Goal: Communication & Community: Answer question/provide support

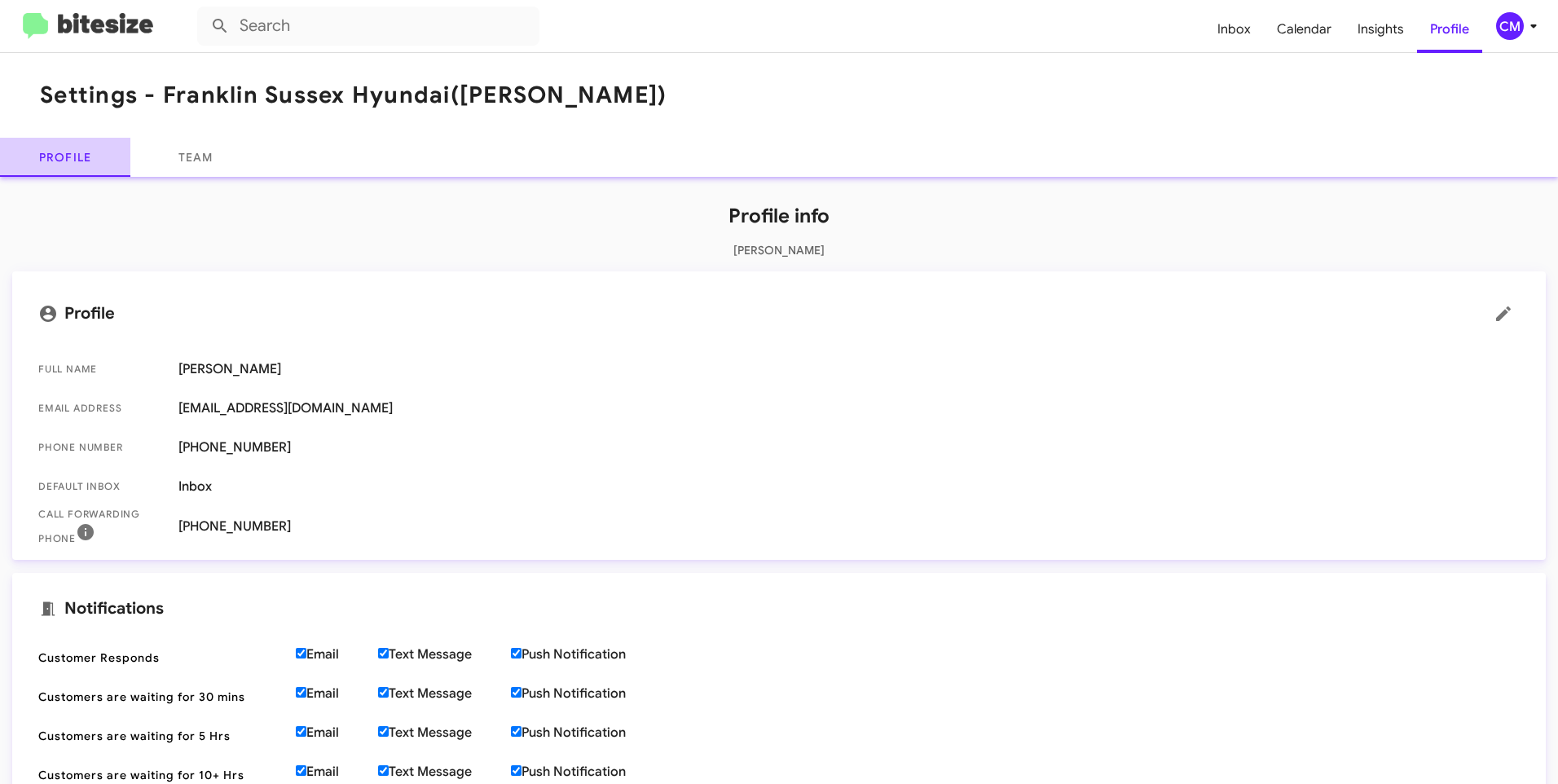
click at [101, 149] on link "Profile" at bounding box center [65, 158] width 130 height 39
click at [1227, 34] on span "Inbox" at bounding box center [1234, 28] width 60 height 47
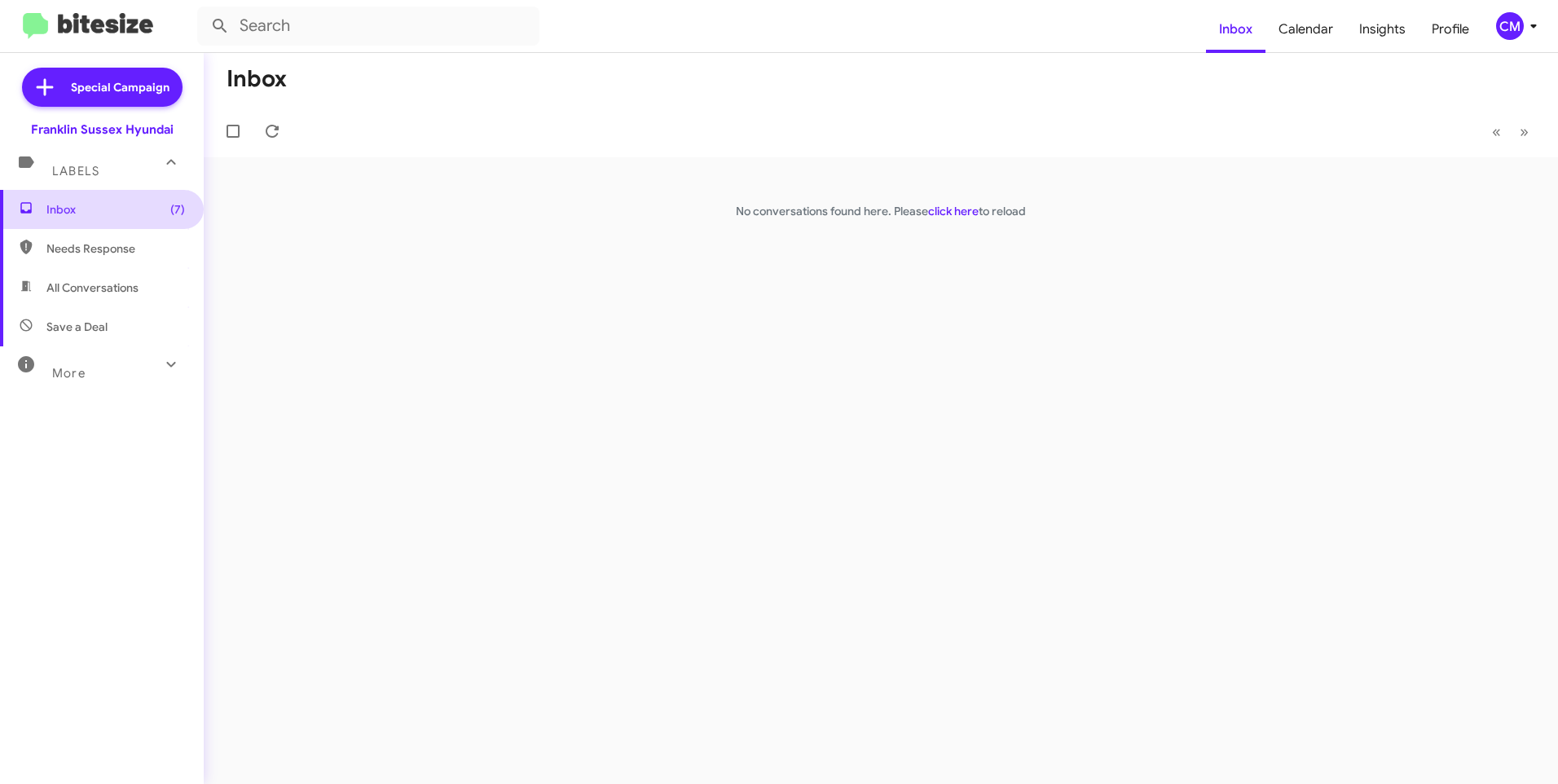
click at [96, 214] on span "Inbox (7)" at bounding box center [116, 209] width 139 height 16
click at [112, 240] on span "Needs Response" at bounding box center [116, 248] width 139 height 16
type input "in:needs-response"
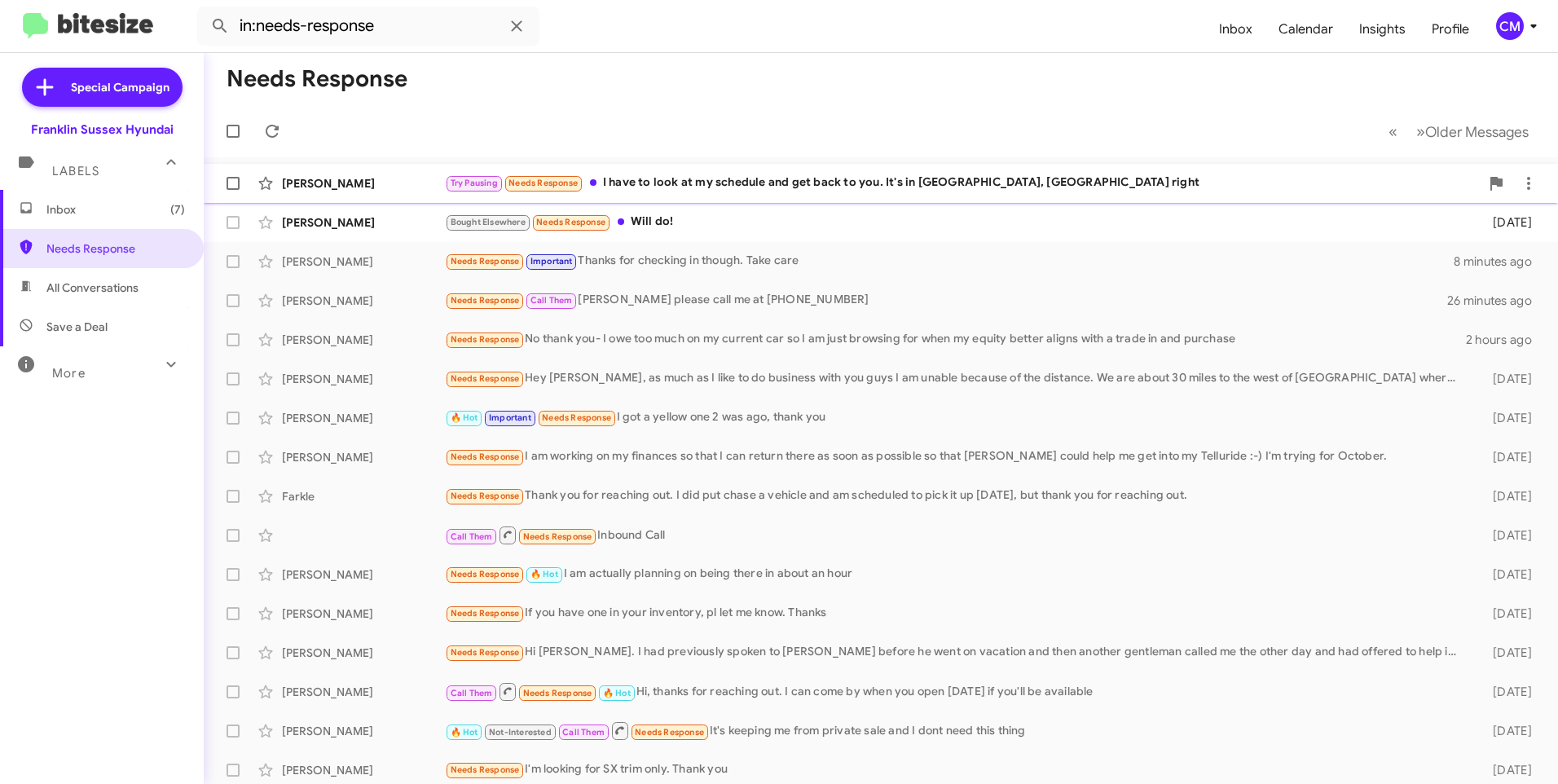
click at [796, 190] on div "Try Pausing Needs Response I have to look at my schedule and get back to you. I…" at bounding box center [962, 182] width 1035 height 19
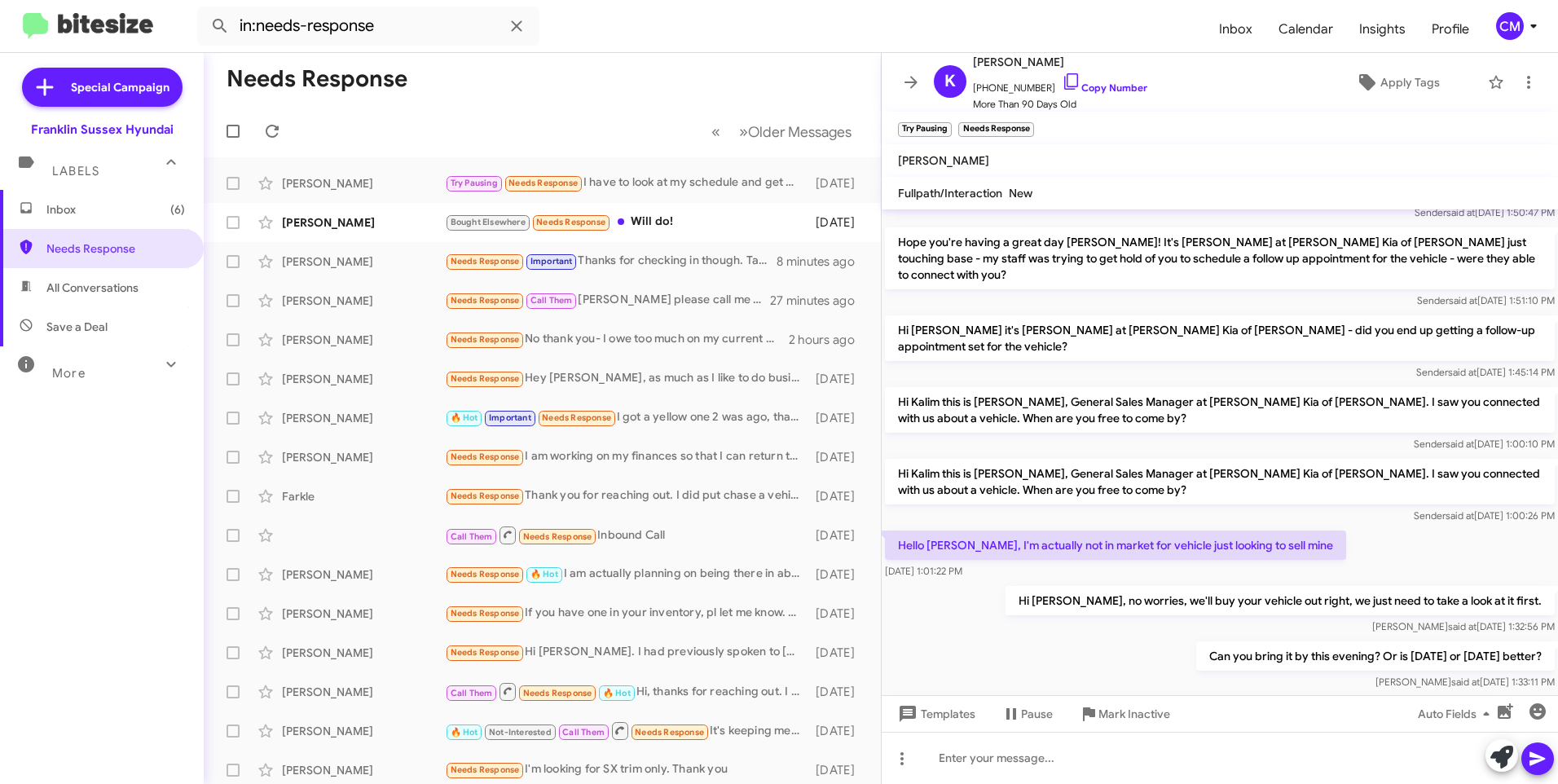
scroll to position [427, 0]
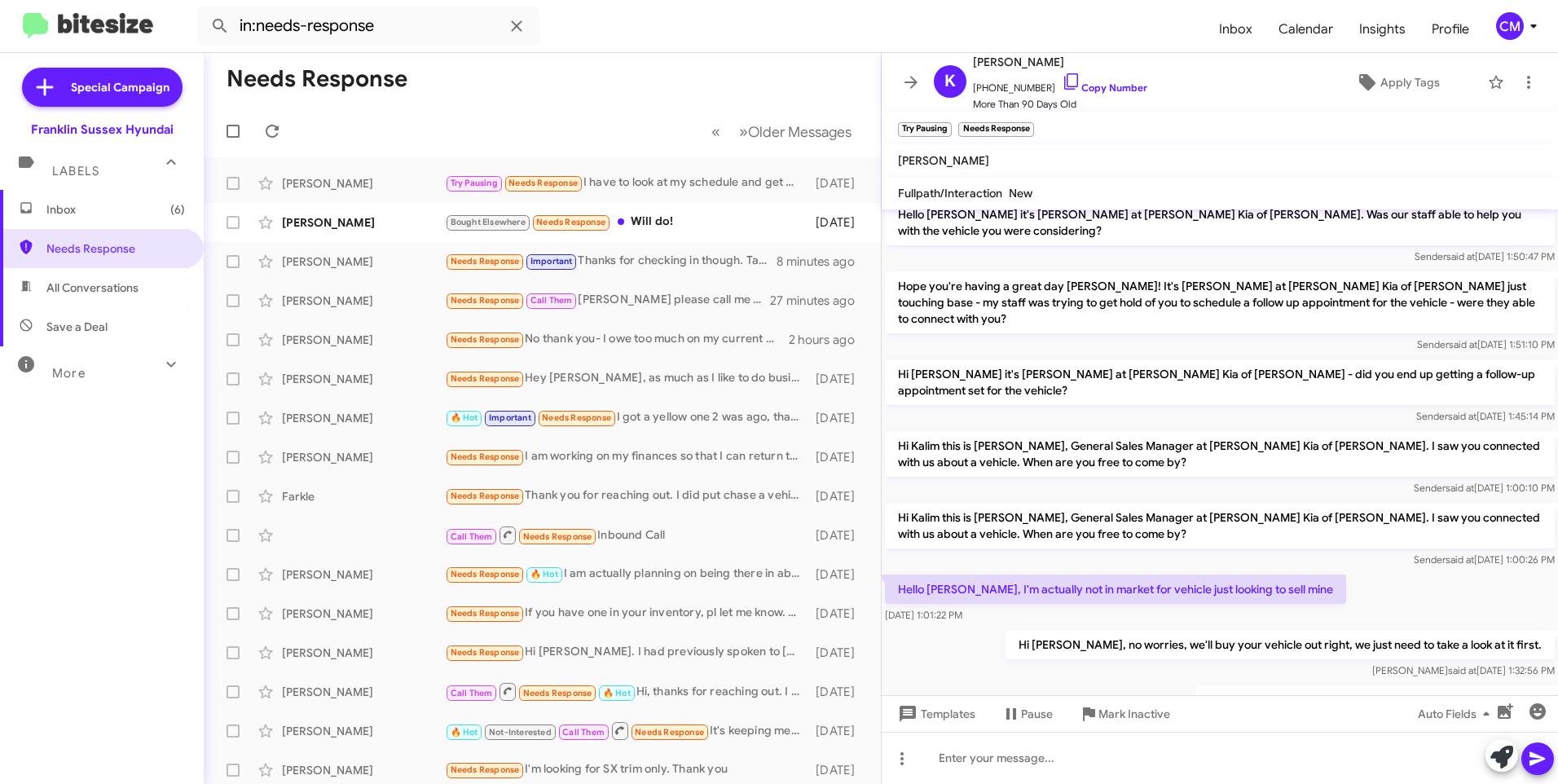
click at [930, 162] on span "[PERSON_NAME]" at bounding box center [944, 160] width 92 height 14
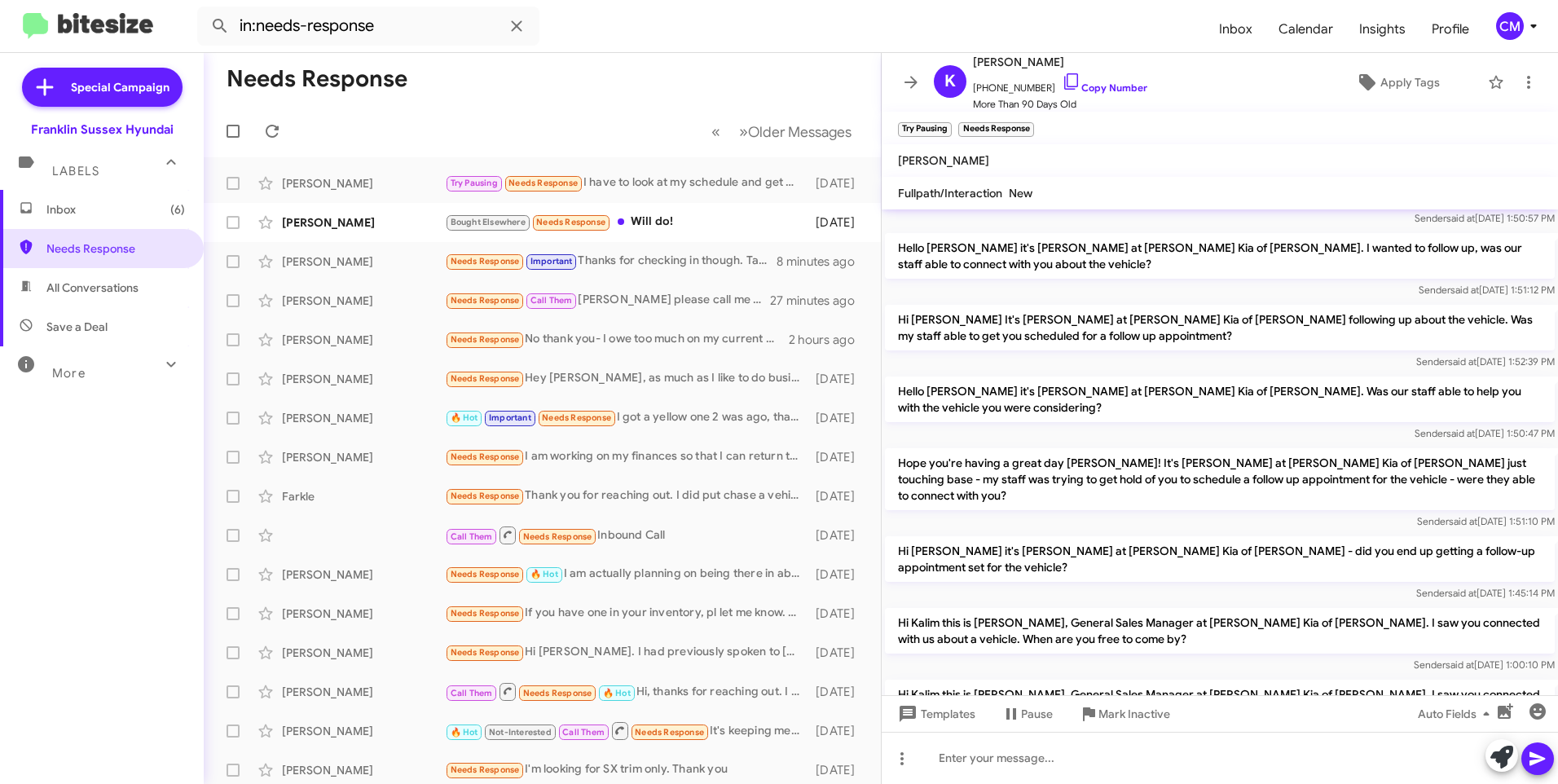
scroll to position [101, 0]
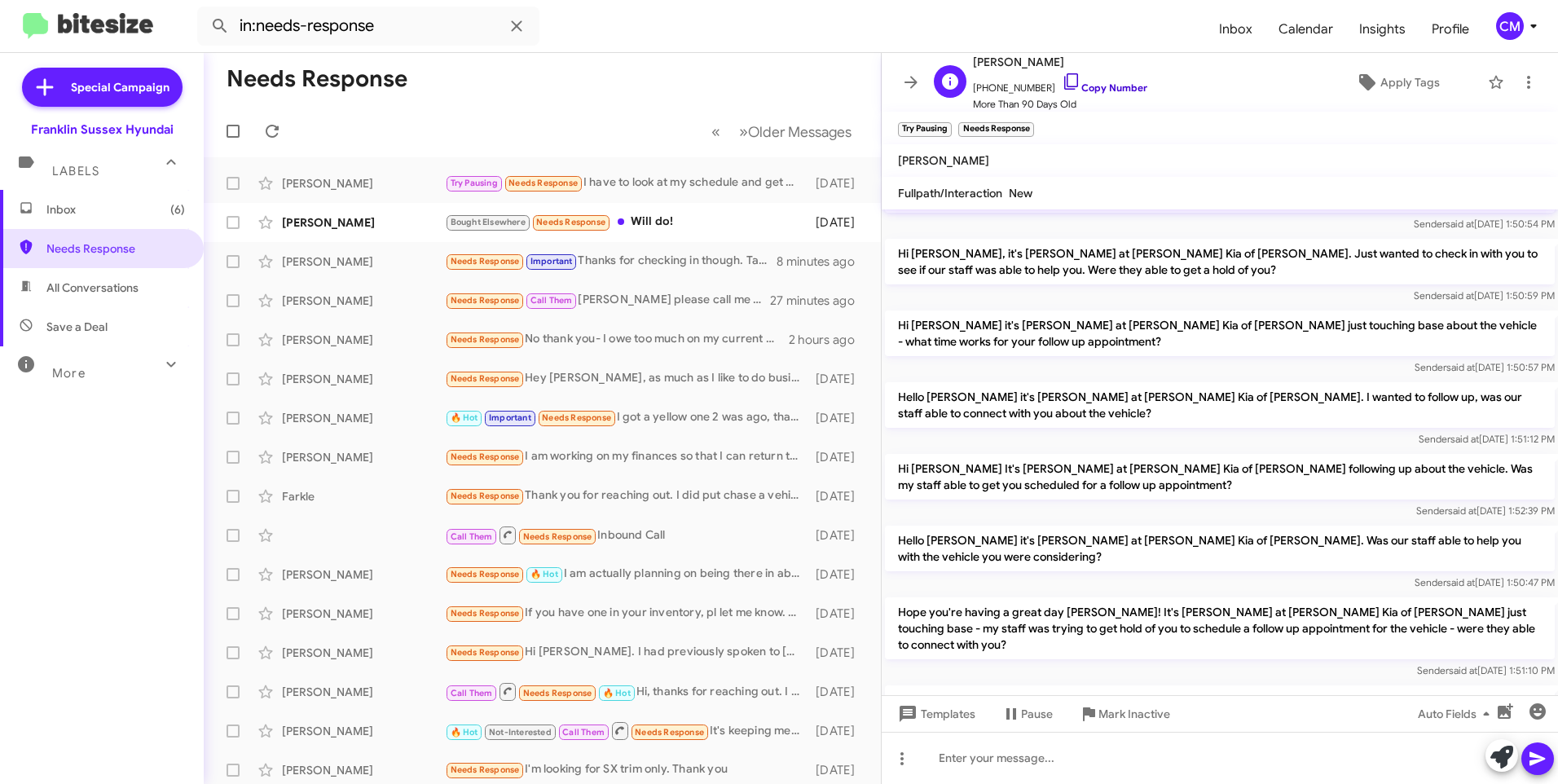
click at [1075, 89] on link "Copy Number" at bounding box center [1105, 88] width 85 height 12
click at [312, 214] on div "[PERSON_NAME] Bought Elsewhere Needs Response Will do! [DATE]" at bounding box center [542, 222] width 651 height 33
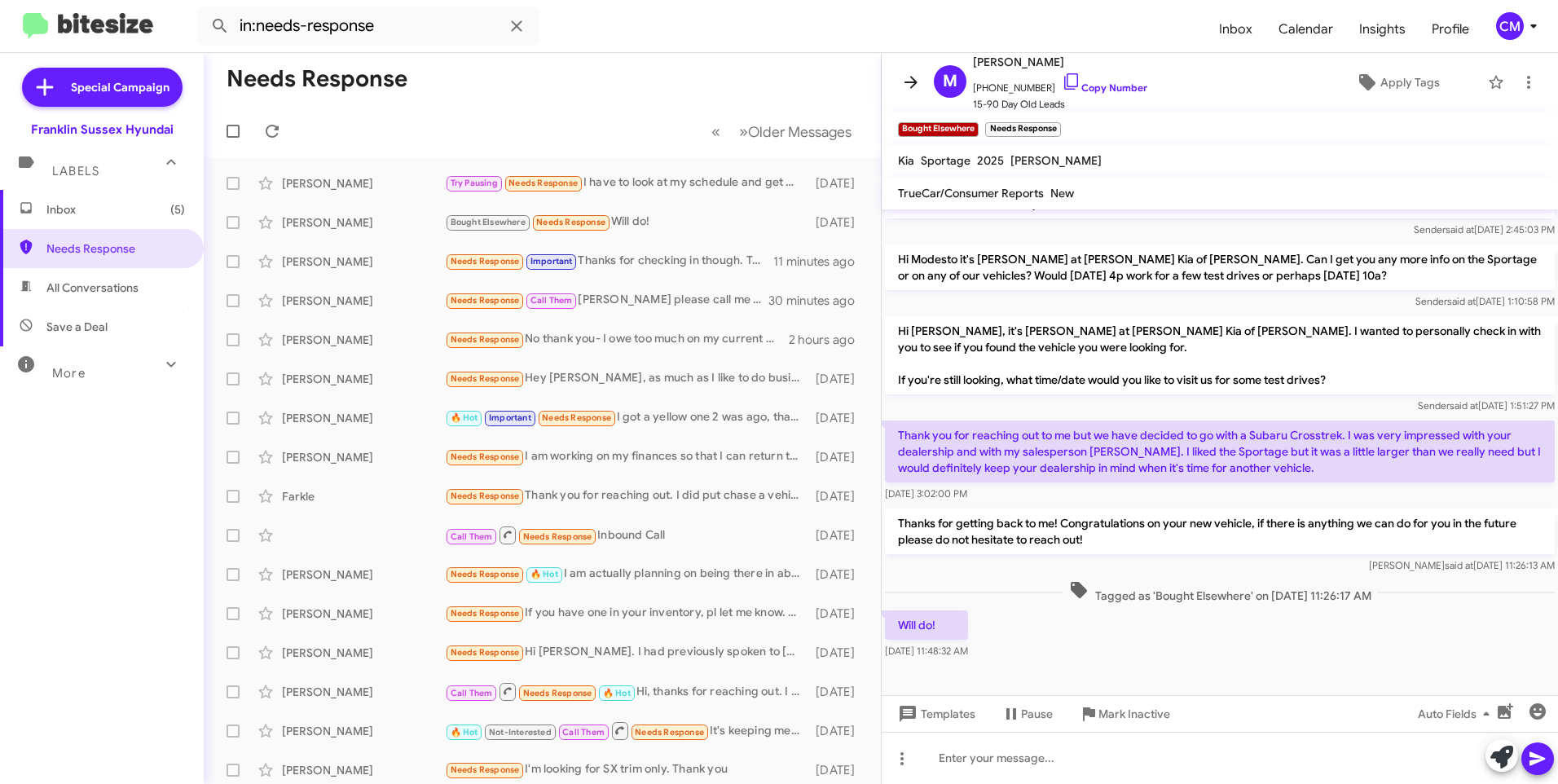
click at [909, 80] on icon at bounding box center [912, 82] width 20 height 20
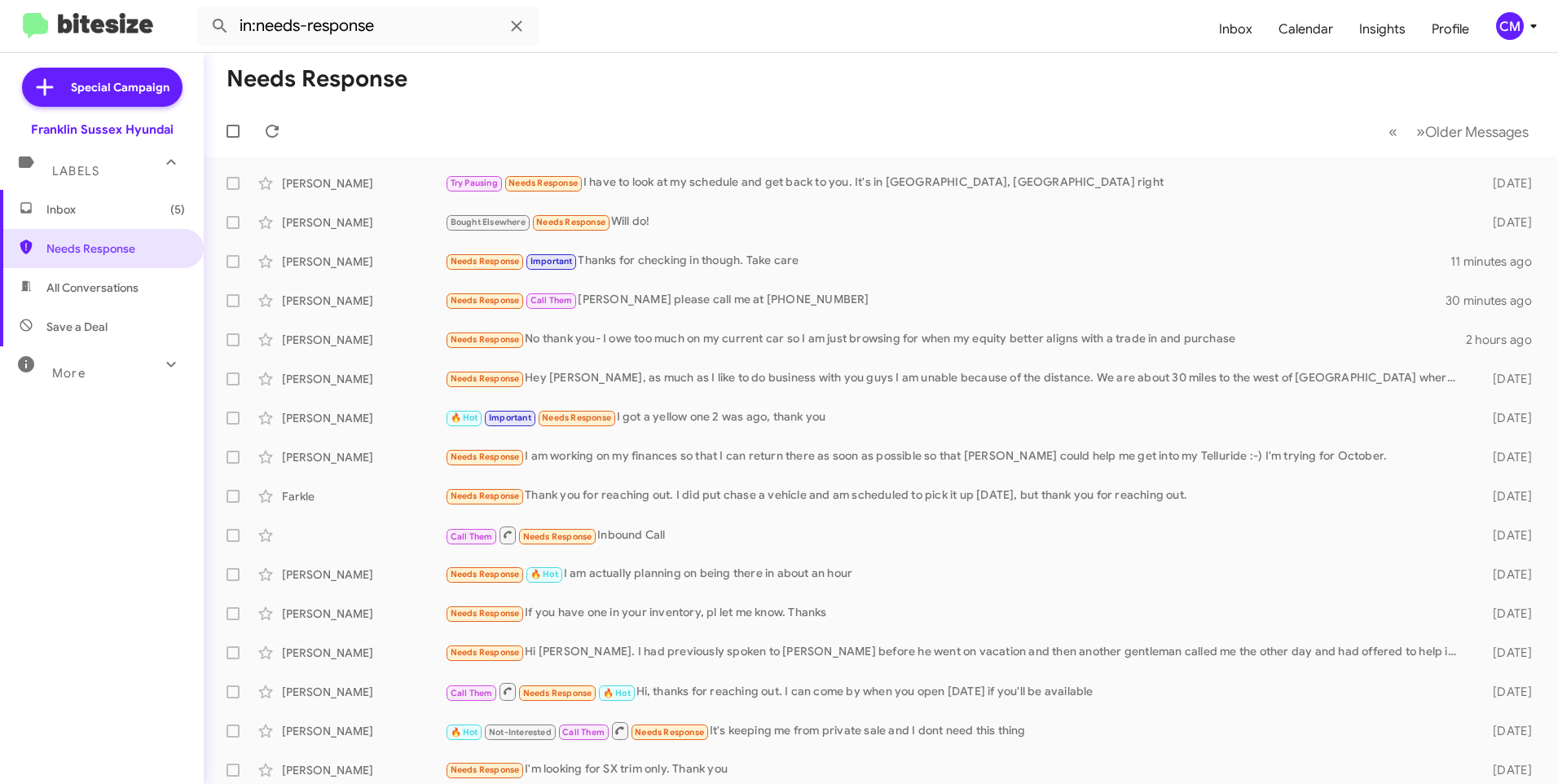
click at [63, 214] on span "Inbox (5)" at bounding box center [116, 209] width 139 height 16
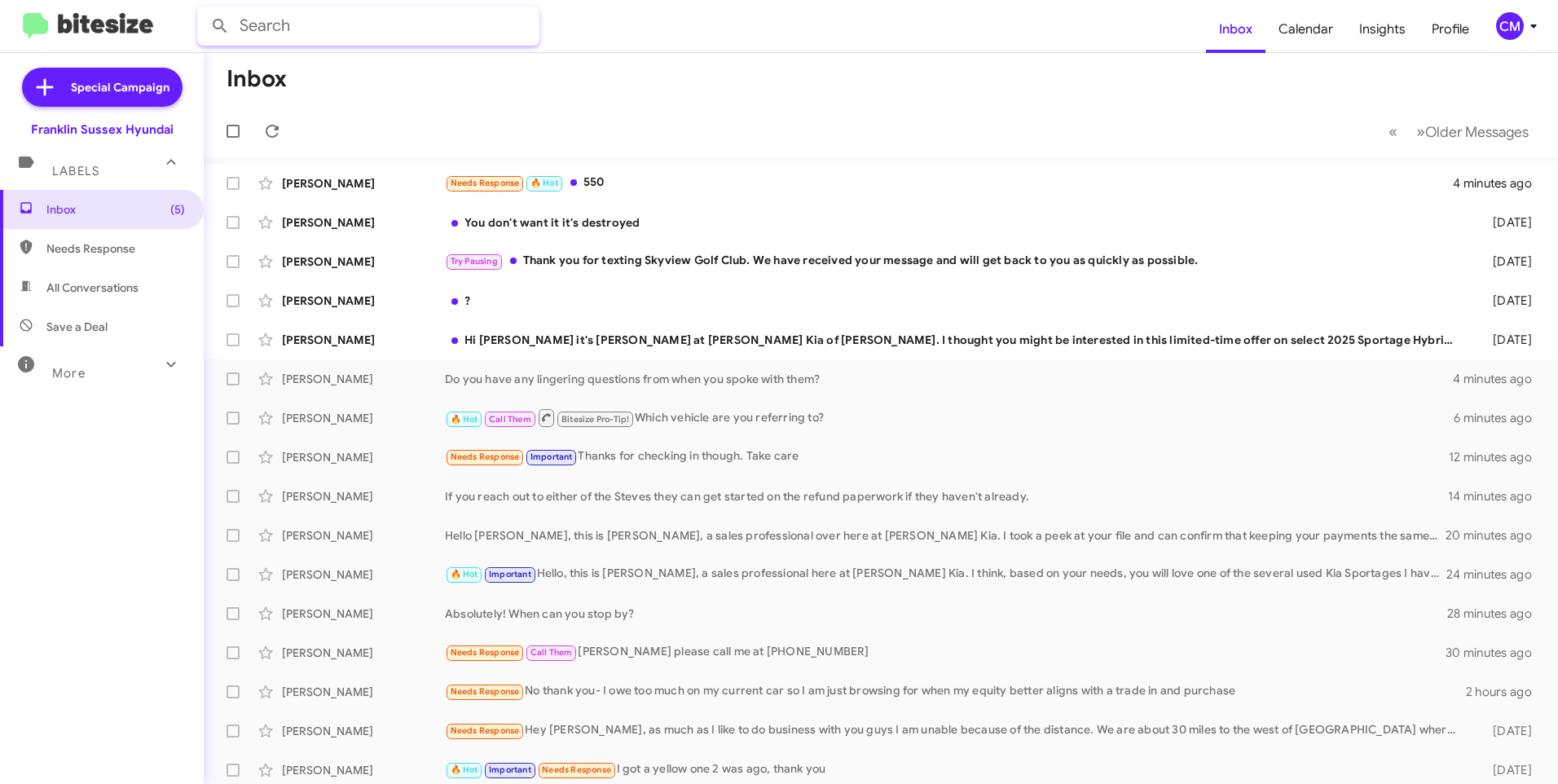
click at [280, 40] on input "text" at bounding box center [369, 26] width 342 height 39
type input "2012321214"
click at [204, 10] on button at bounding box center [220, 26] width 33 height 33
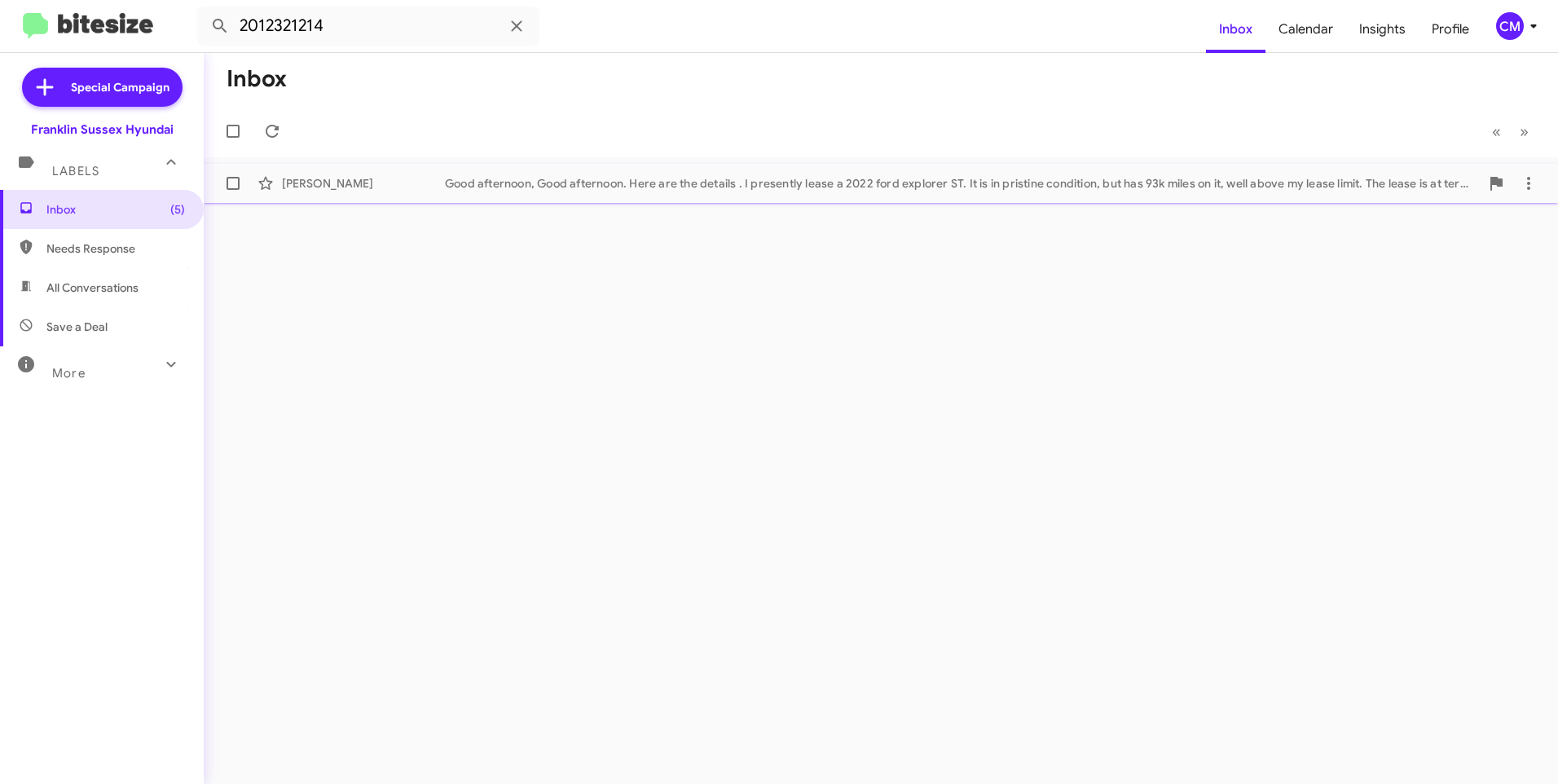
click at [413, 181] on div "[PERSON_NAME]" at bounding box center [363, 183] width 163 height 16
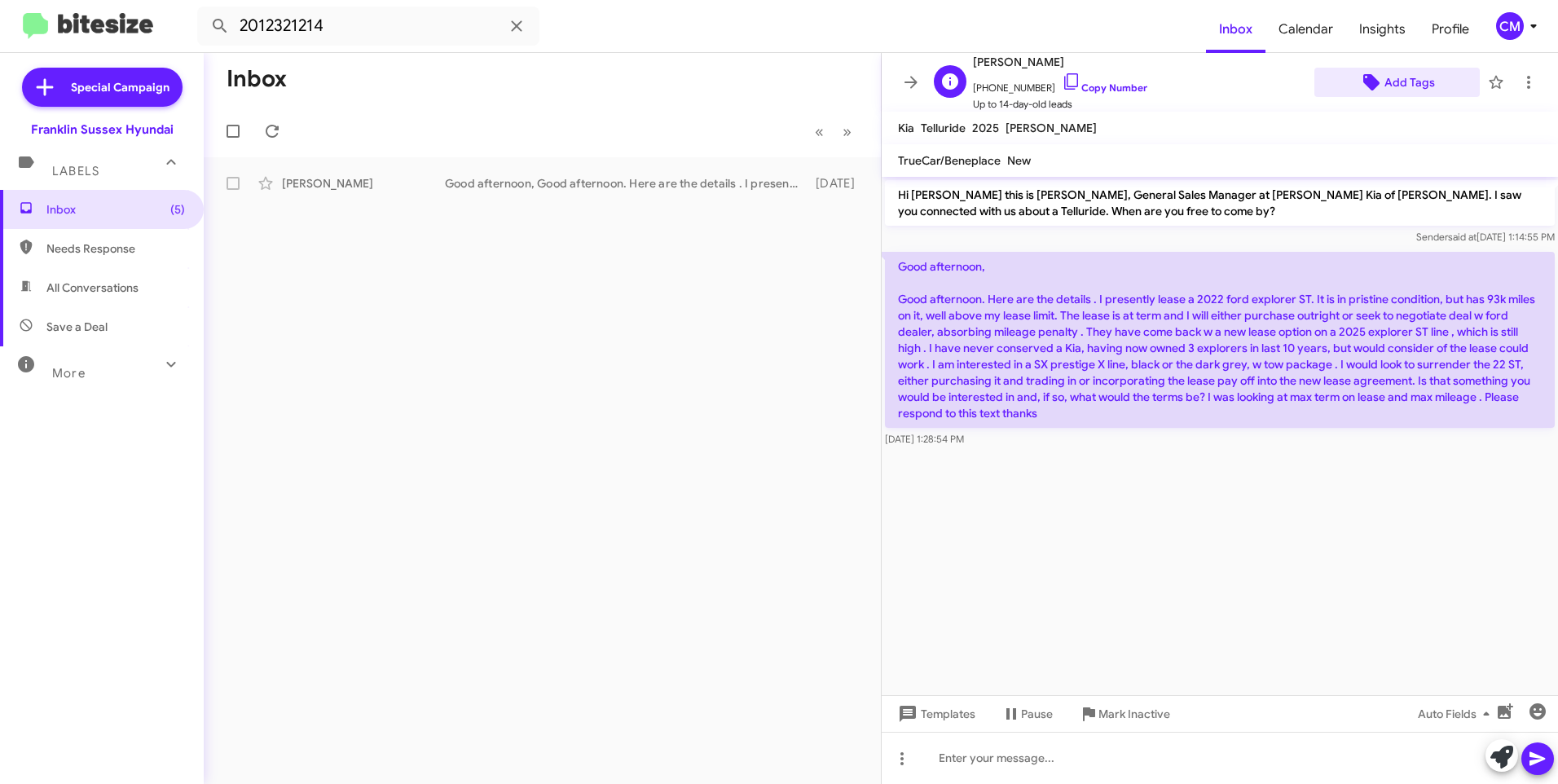
click at [1406, 85] on span "Add Tags" at bounding box center [1409, 82] width 51 height 29
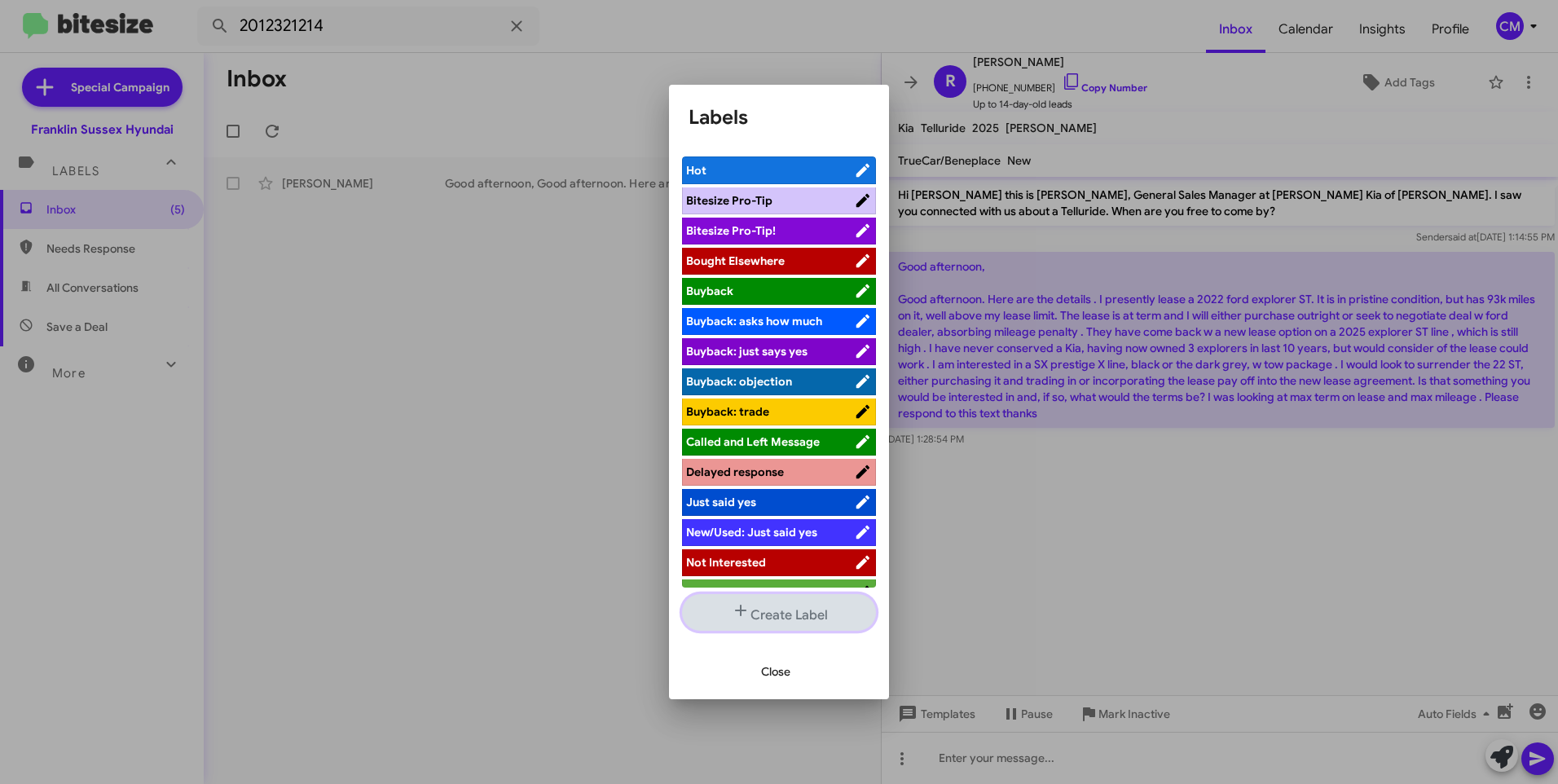
click at [772, 602] on button "Create Label" at bounding box center [779, 611] width 194 height 36
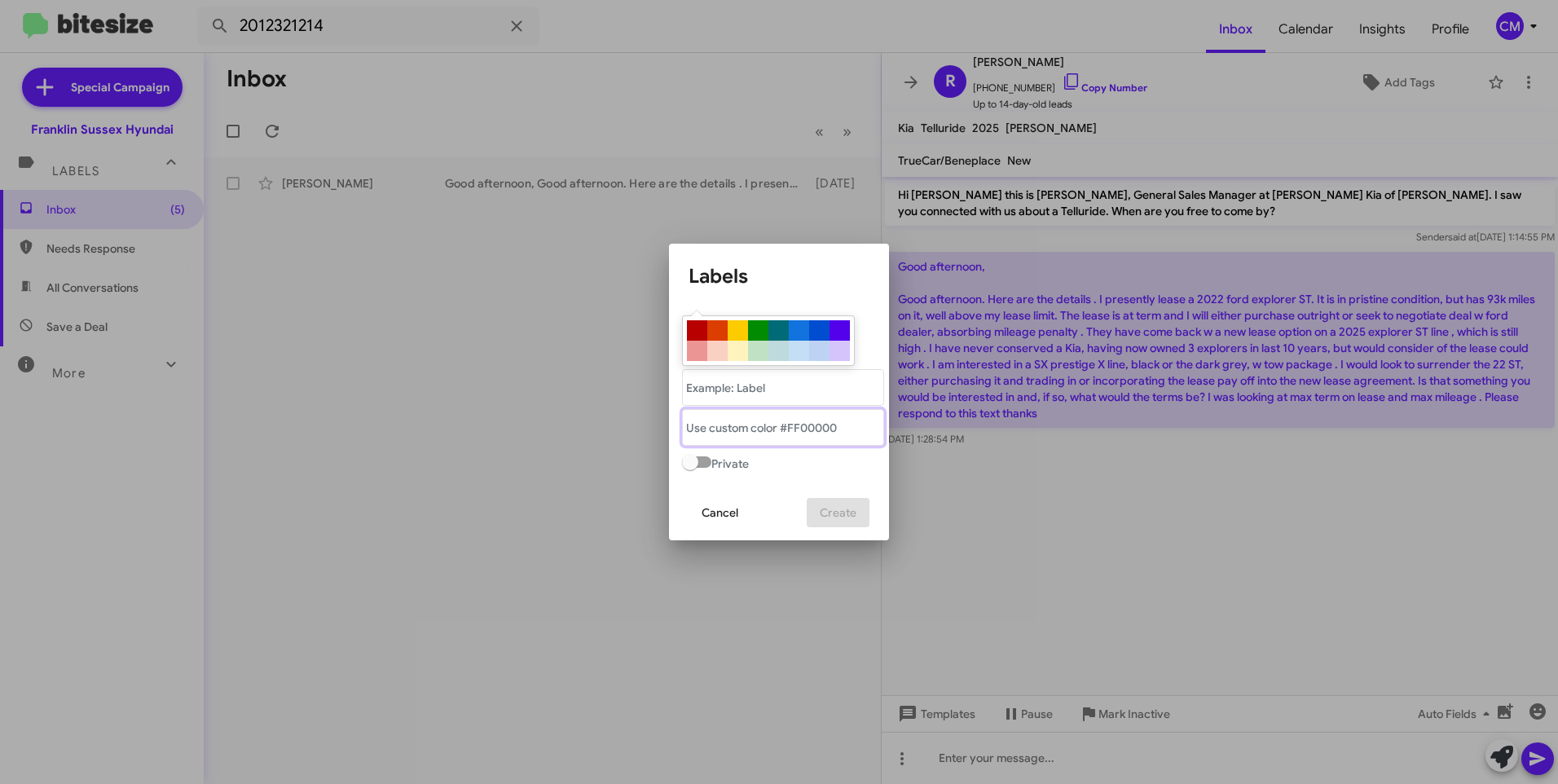
drag, startPoint x: 714, startPoint y: 410, endPoint x: 715, endPoint y: 400, distance: 10.0
click at [714, 410] on "text" at bounding box center [783, 427] width 202 height 36
click at [715, 396] on "text" at bounding box center [783, 387] width 202 height 36
type "[PERSON_NAME]"
click at [690, 416] on "text" at bounding box center [783, 427] width 202 height 36
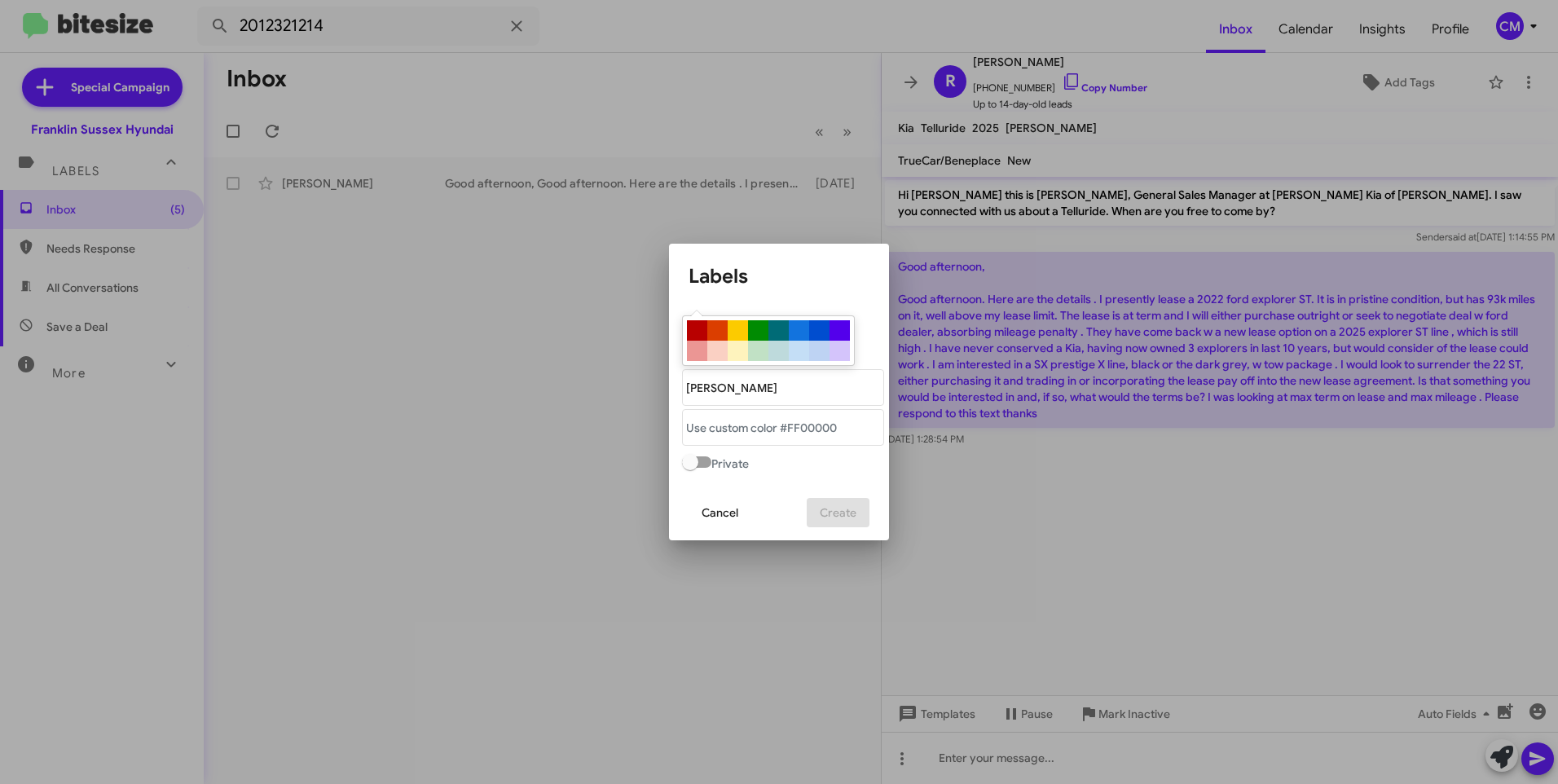
click at [818, 353] on div at bounding box center [819, 351] width 20 height 20
type "#bed3f3"
click at [837, 510] on span "Create" at bounding box center [838, 512] width 37 height 29
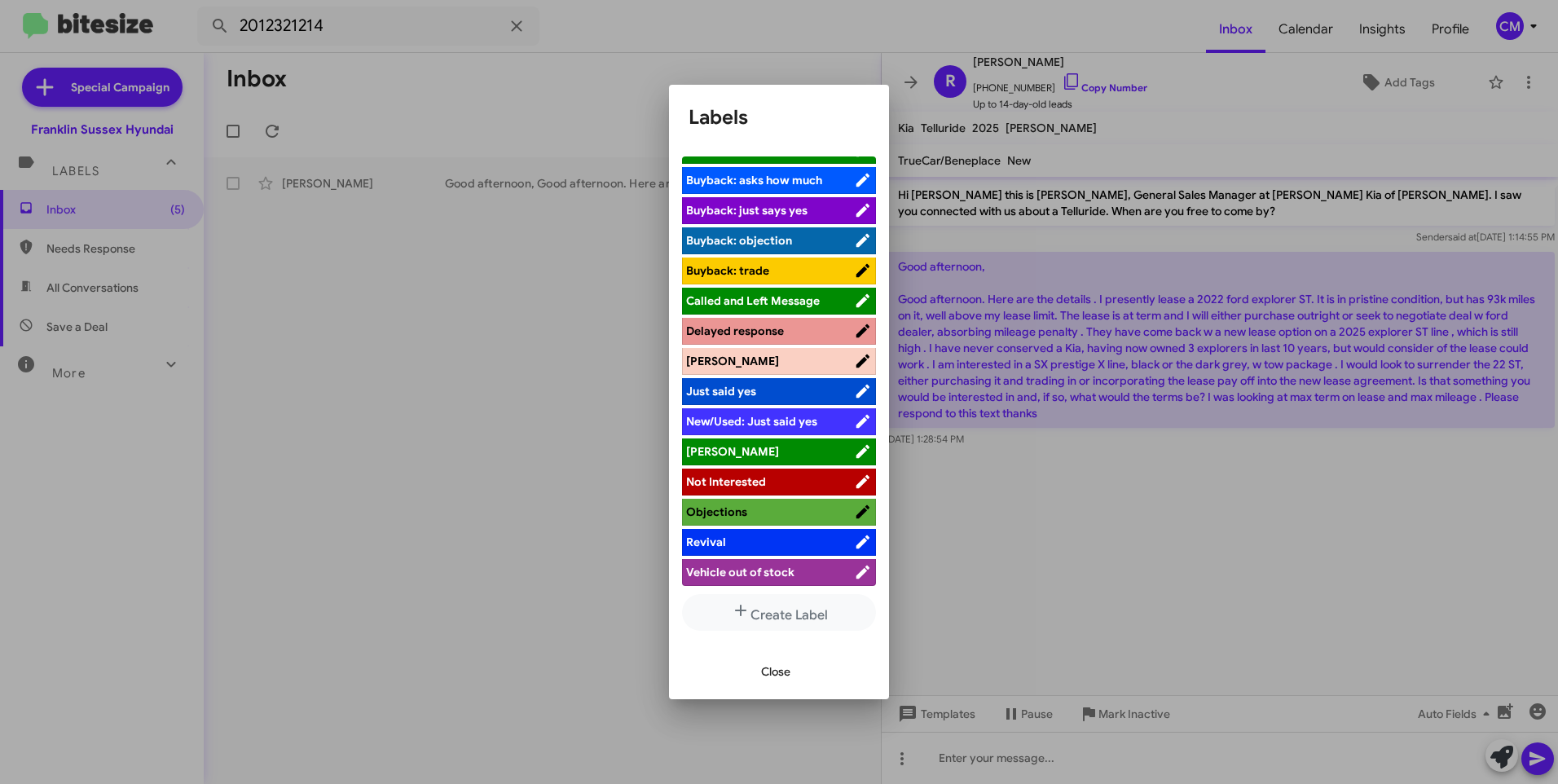
scroll to position [142, 0]
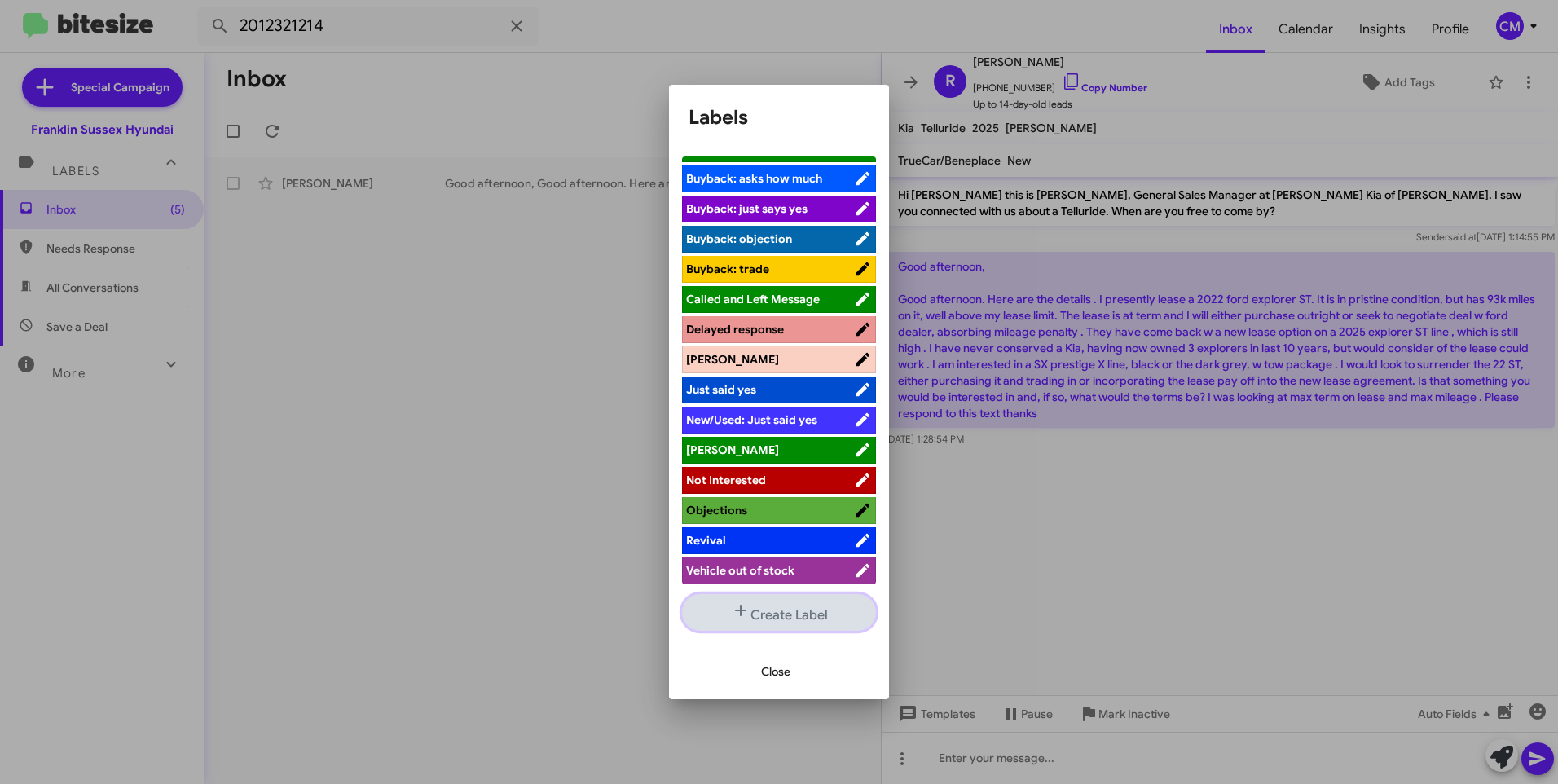
click at [781, 620] on button "Create Label" at bounding box center [779, 611] width 194 height 36
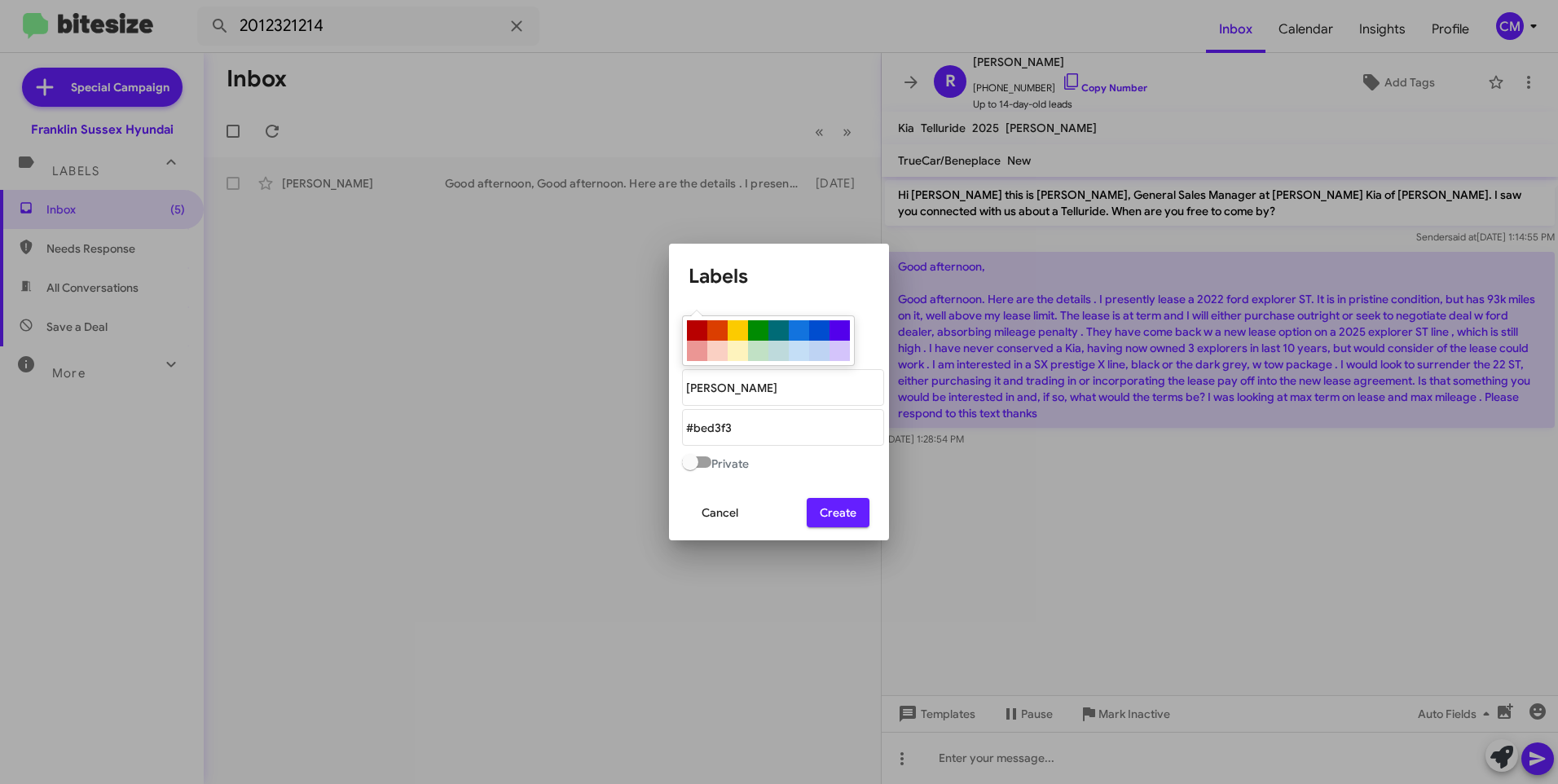
click at [835, 522] on span "Create" at bounding box center [838, 512] width 37 height 29
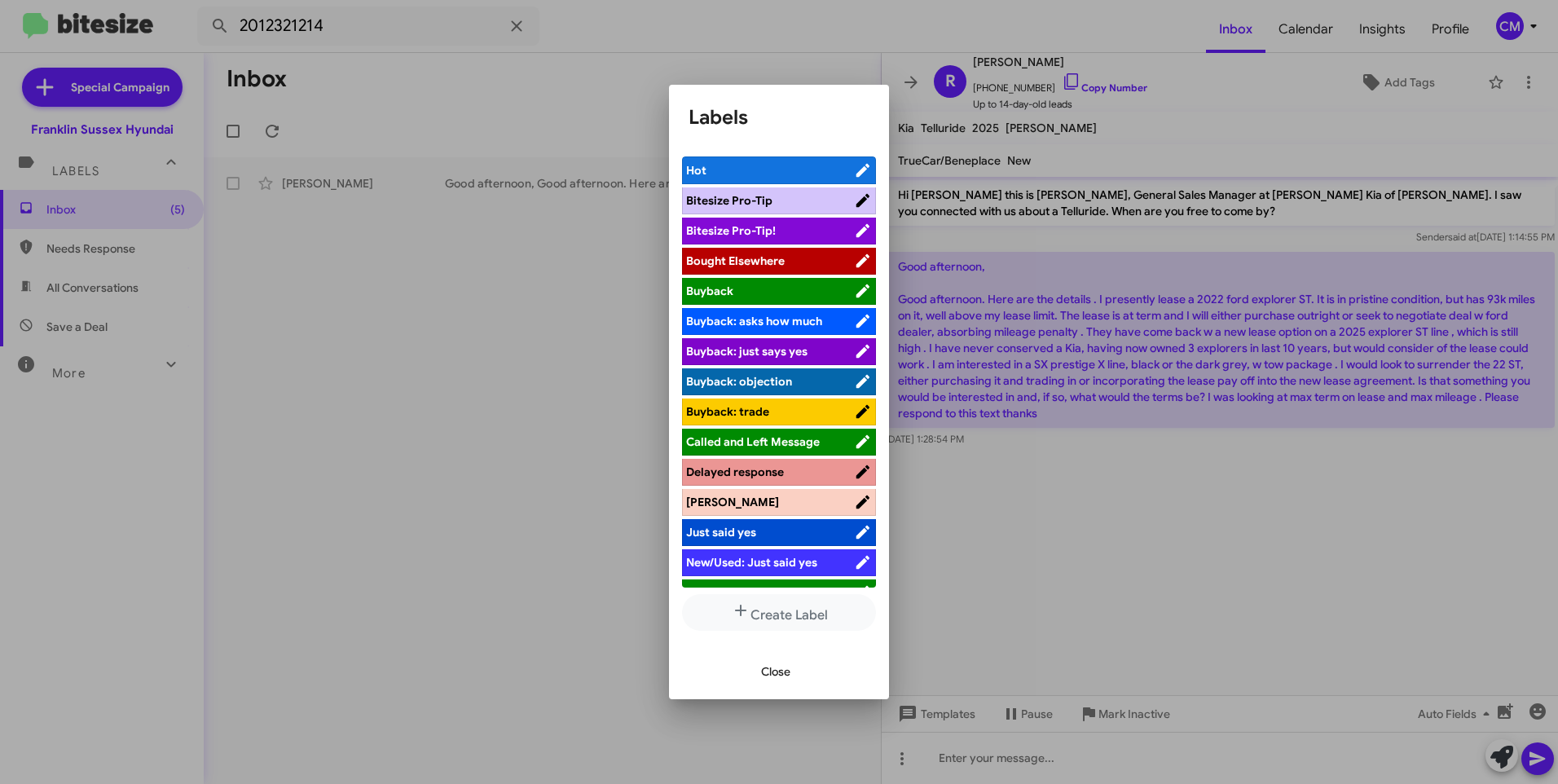
click at [780, 670] on span "Close" at bounding box center [775, 671] width 29 height 29
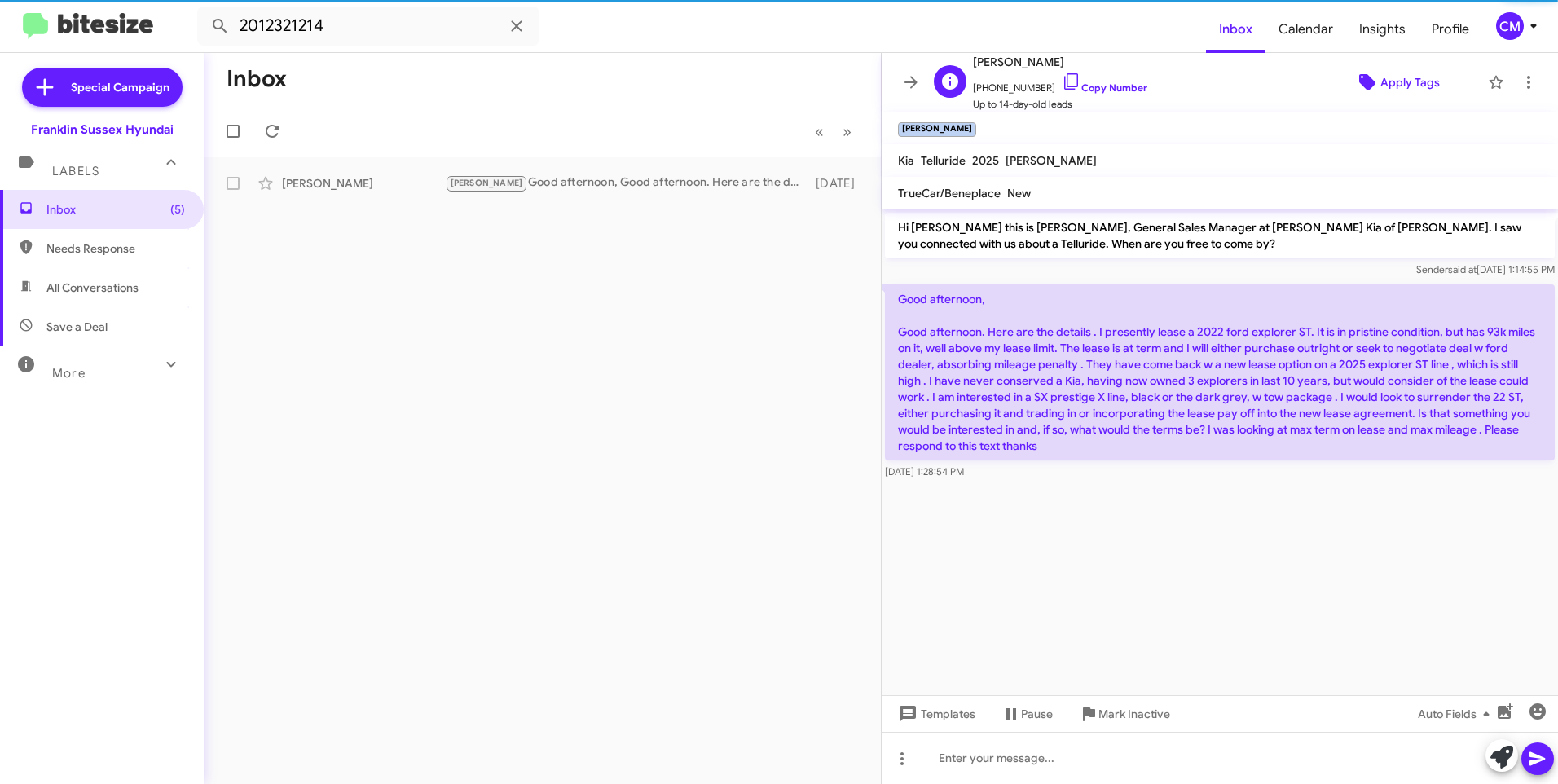
click at [1397, 81] on span "Apply Tags" at bounding box center [1410, 82] width 60 height 29
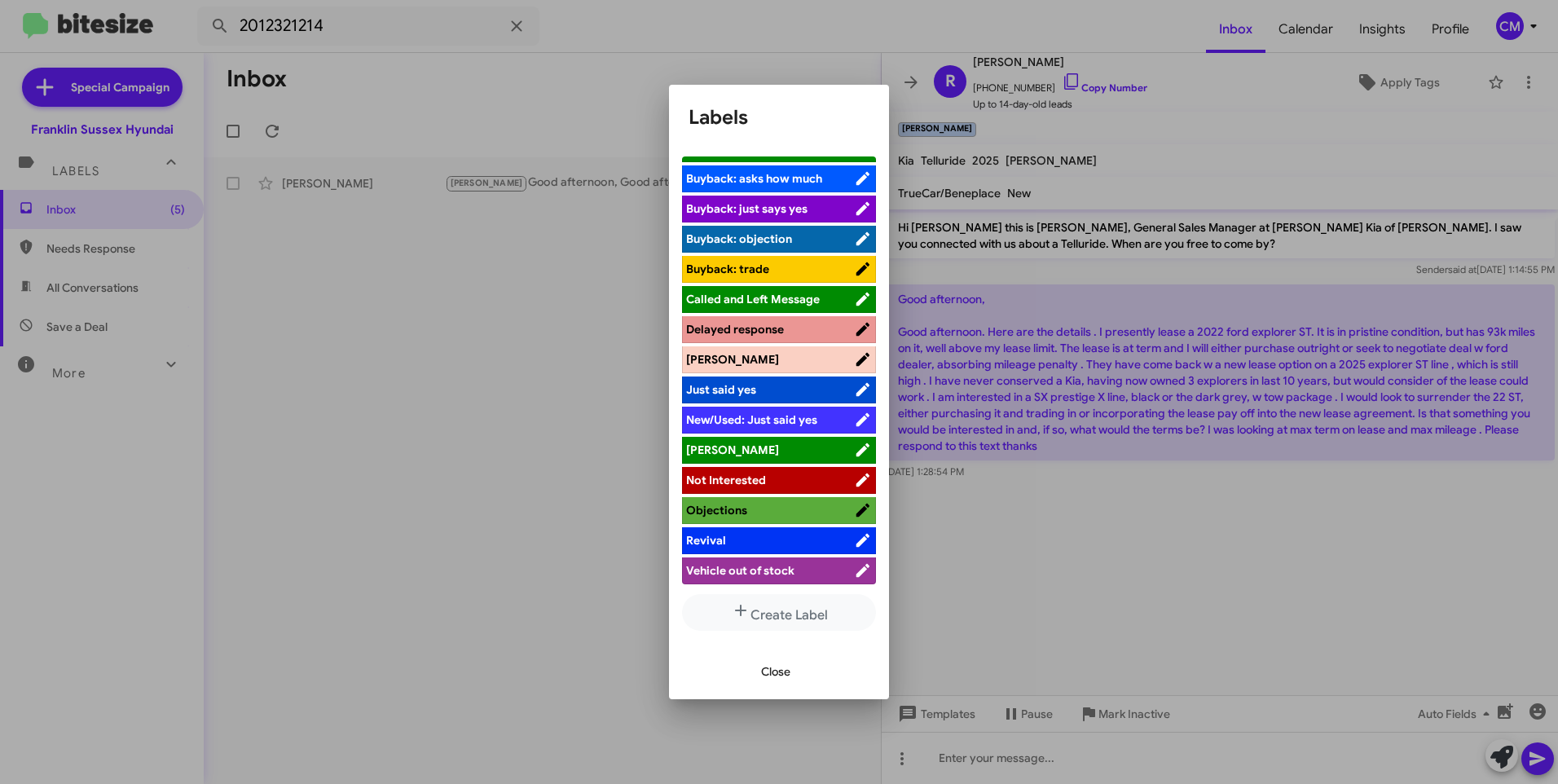
click at [776, 669] on span "Close" at bounding box center [775, 671] width 29 height 29
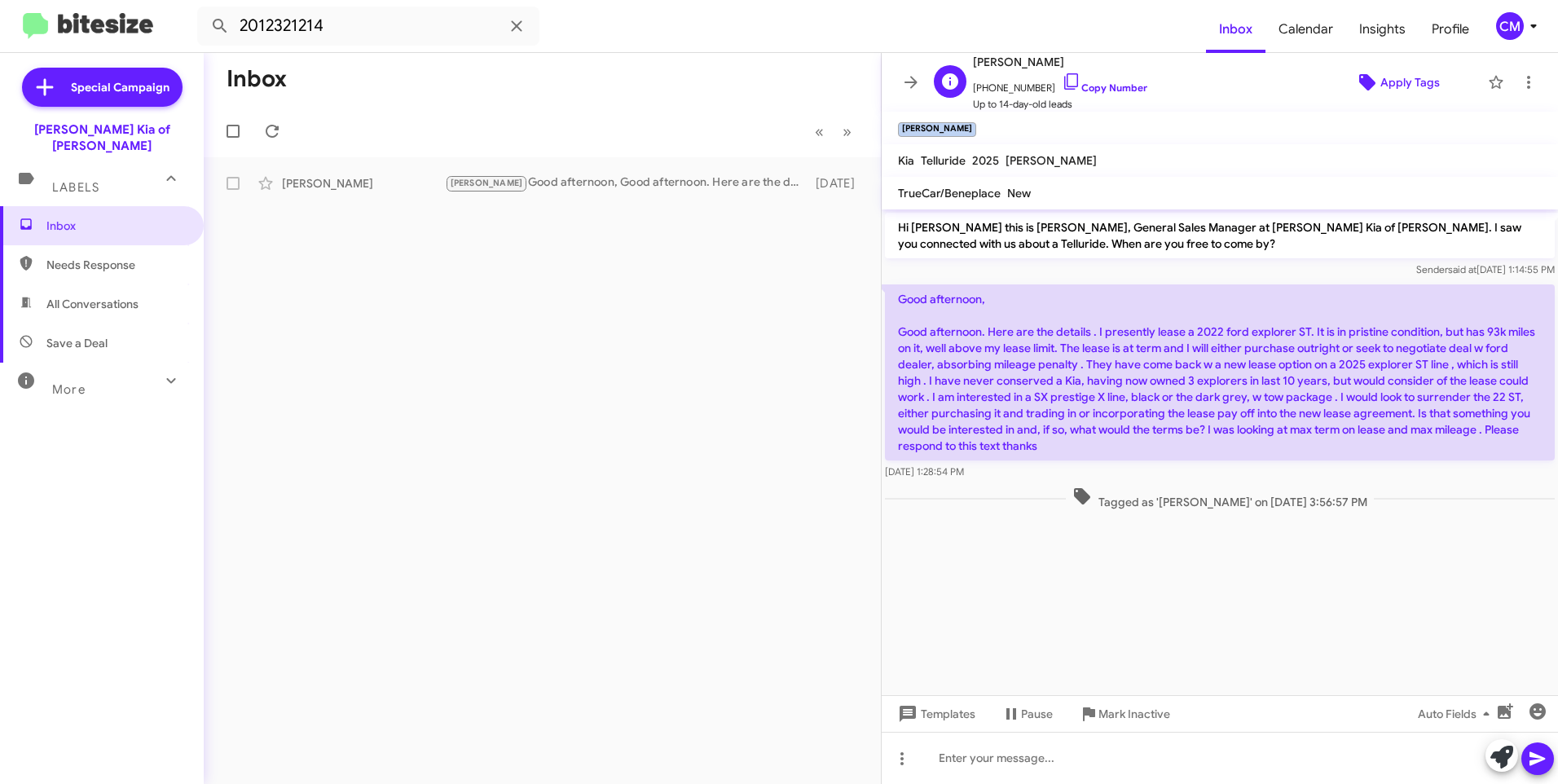
click at [1381, 82] on span "Apply Tags" at bounding box center [1410, 82] width 60 height 29
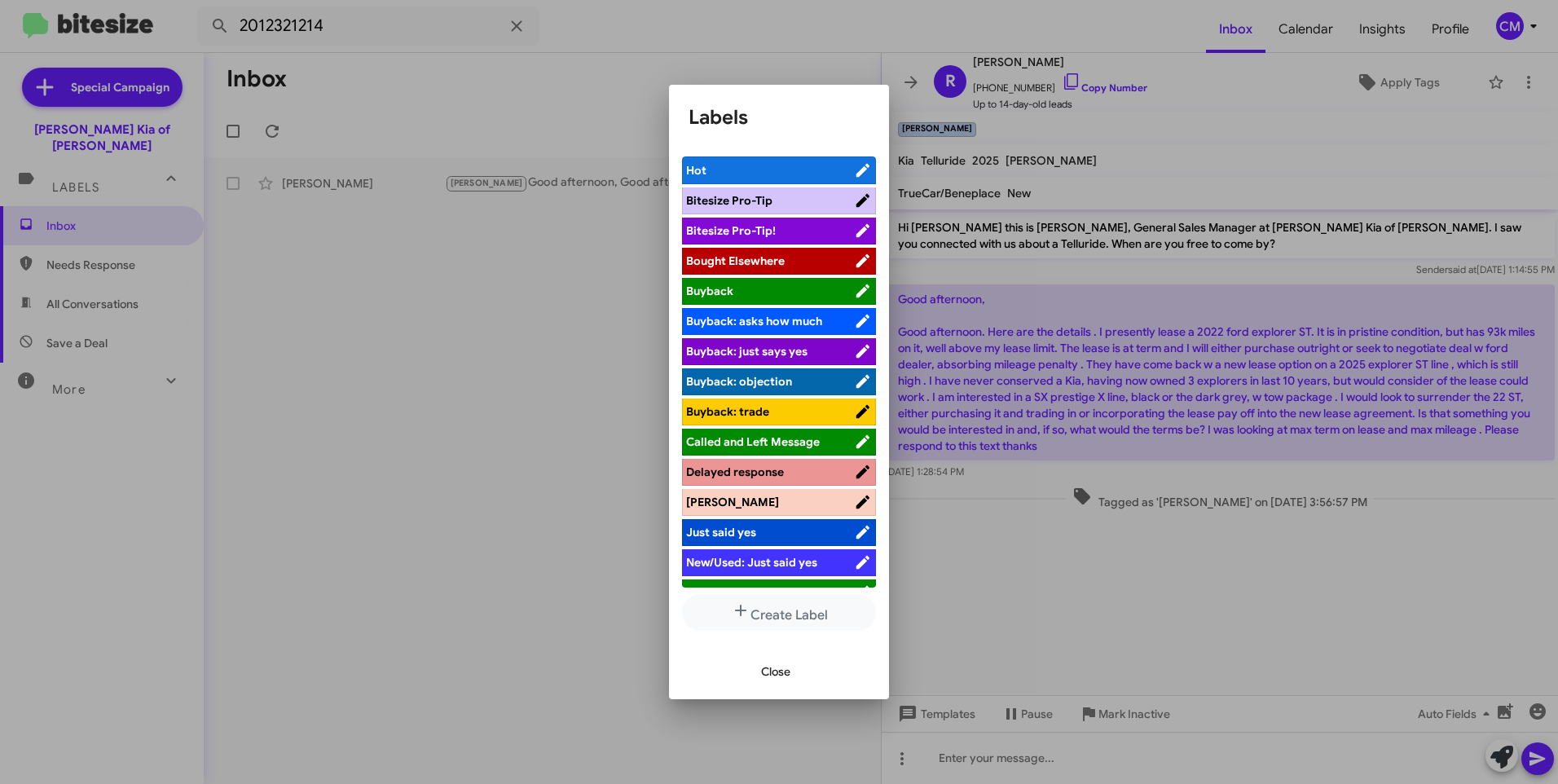
click at [596, 363] on div at bounding box center [779, 392] width 1558 height 784
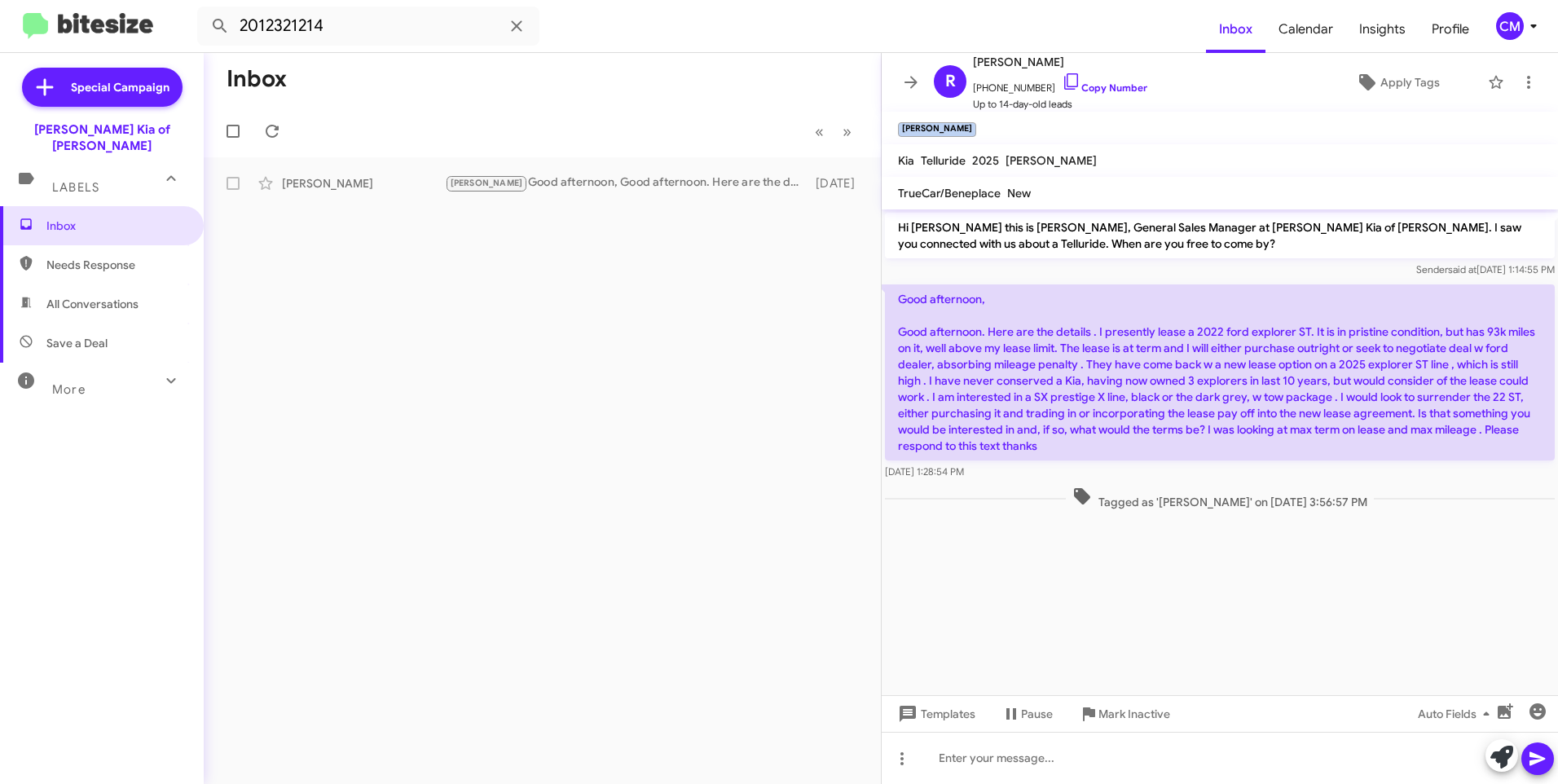
click at [77, 166] on div "Labels" at bounding box center [85, 181] width 145 height 30
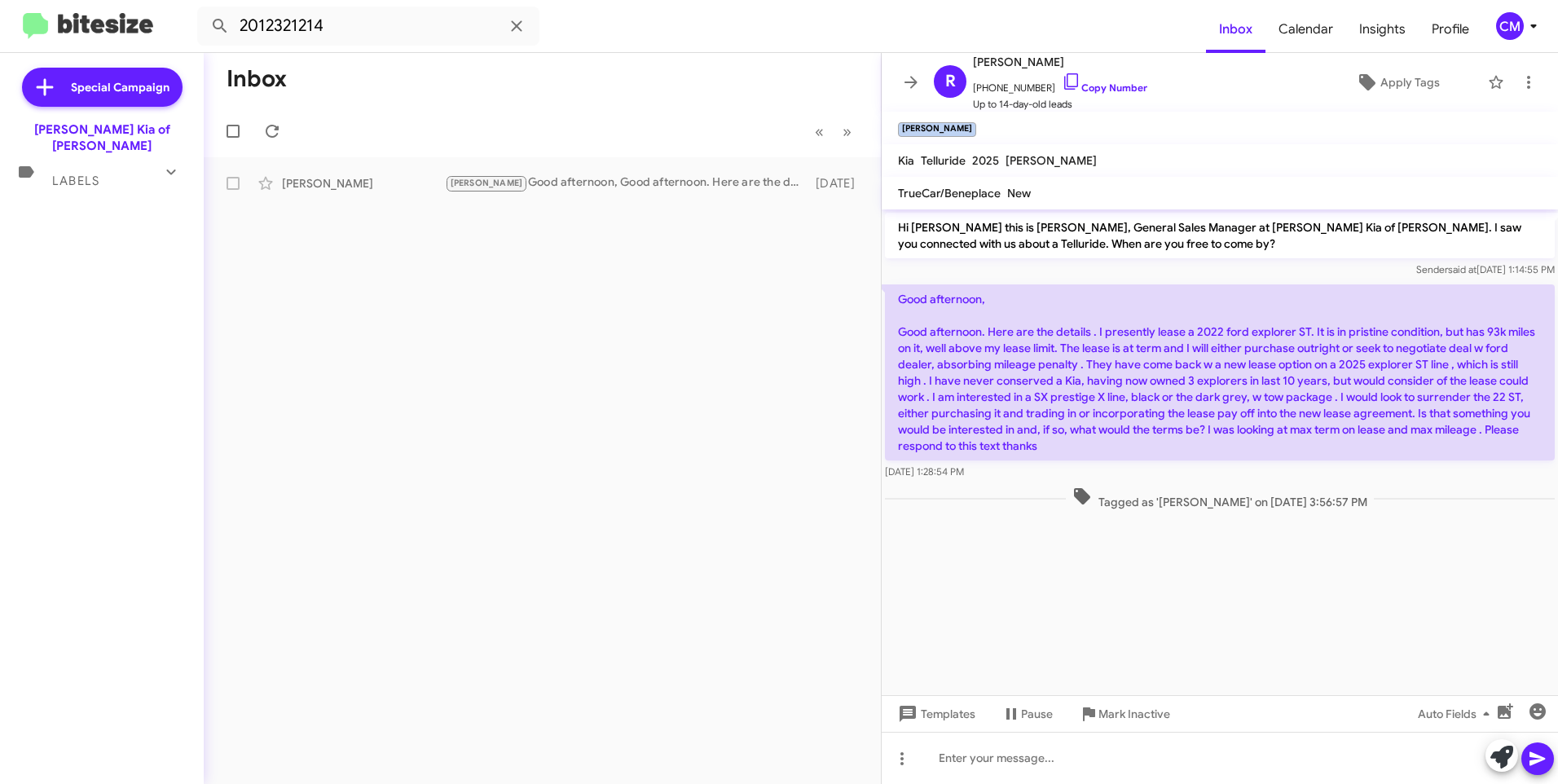
click at [78, 174] on span "Labels" at bounding box center [76, 181] width 47 height 14
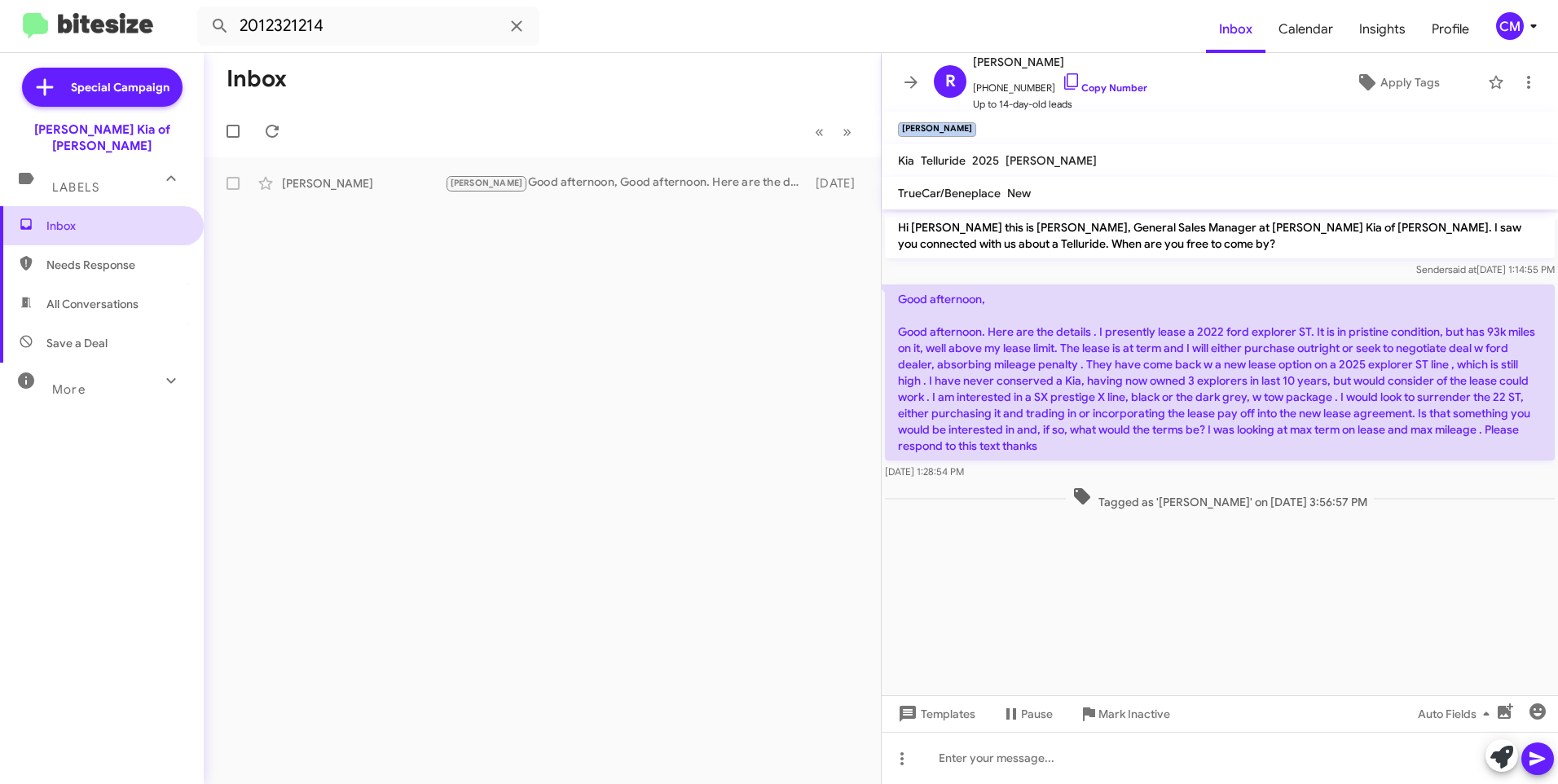
click at [94, 217] on span "Inbox" at bounding box center [116, 225] width 139 height 16
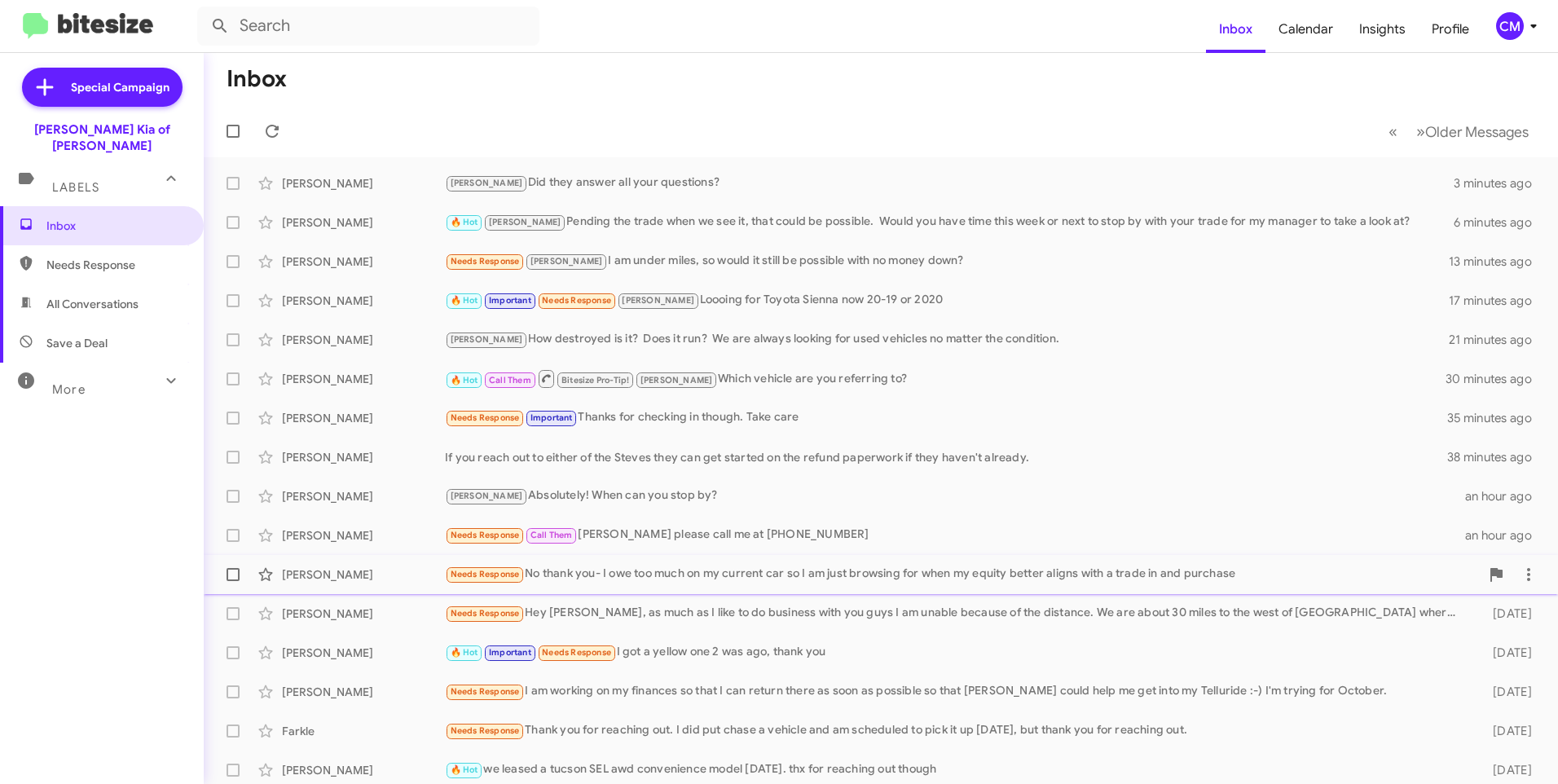
click at [672, 570] on div "Needs Response No thank you- I owe too much on my current car so I am just brow…" at bounding box center [962, 573] width 1035 height 19
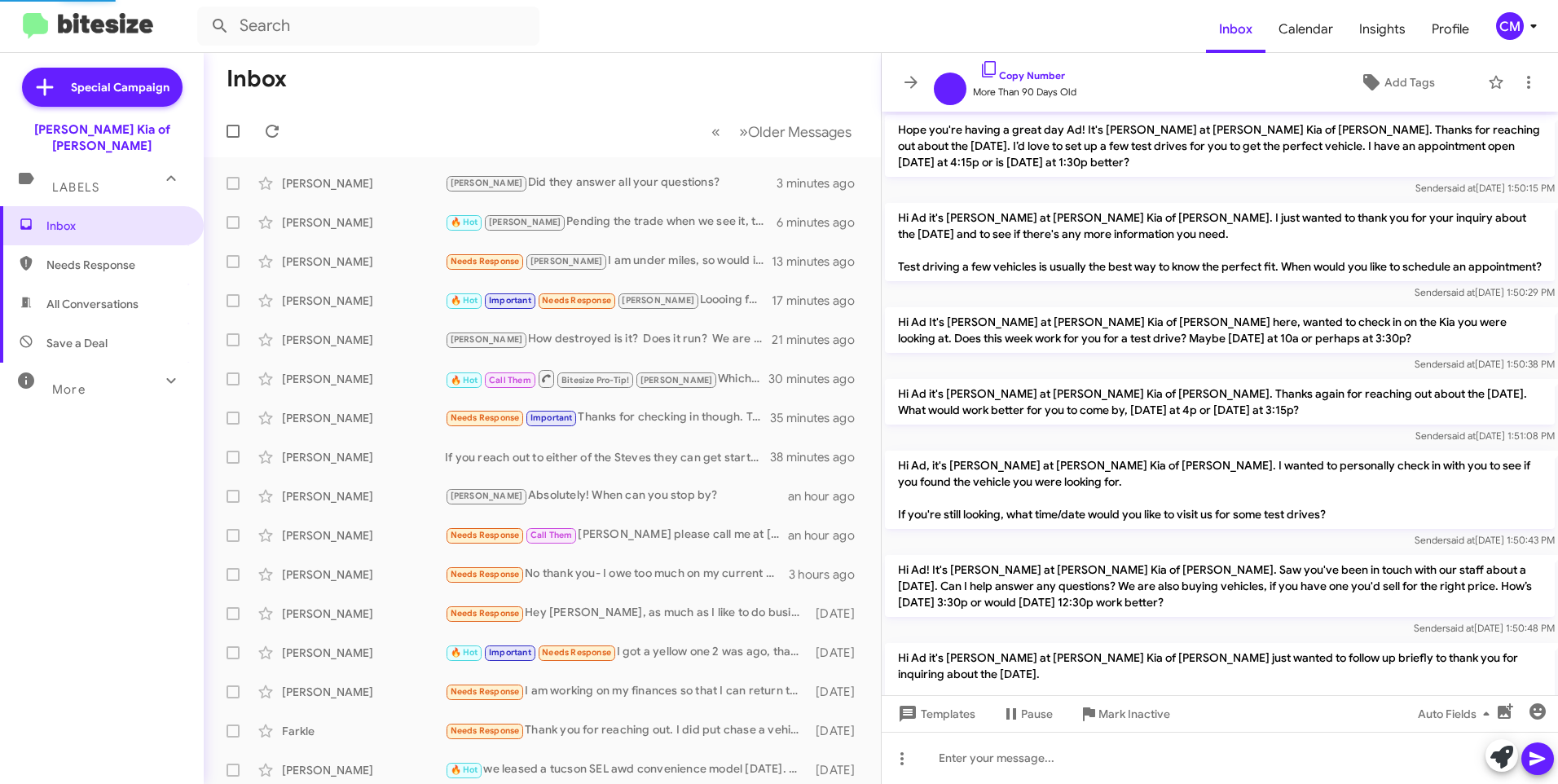
scroll to position [1209, 0]
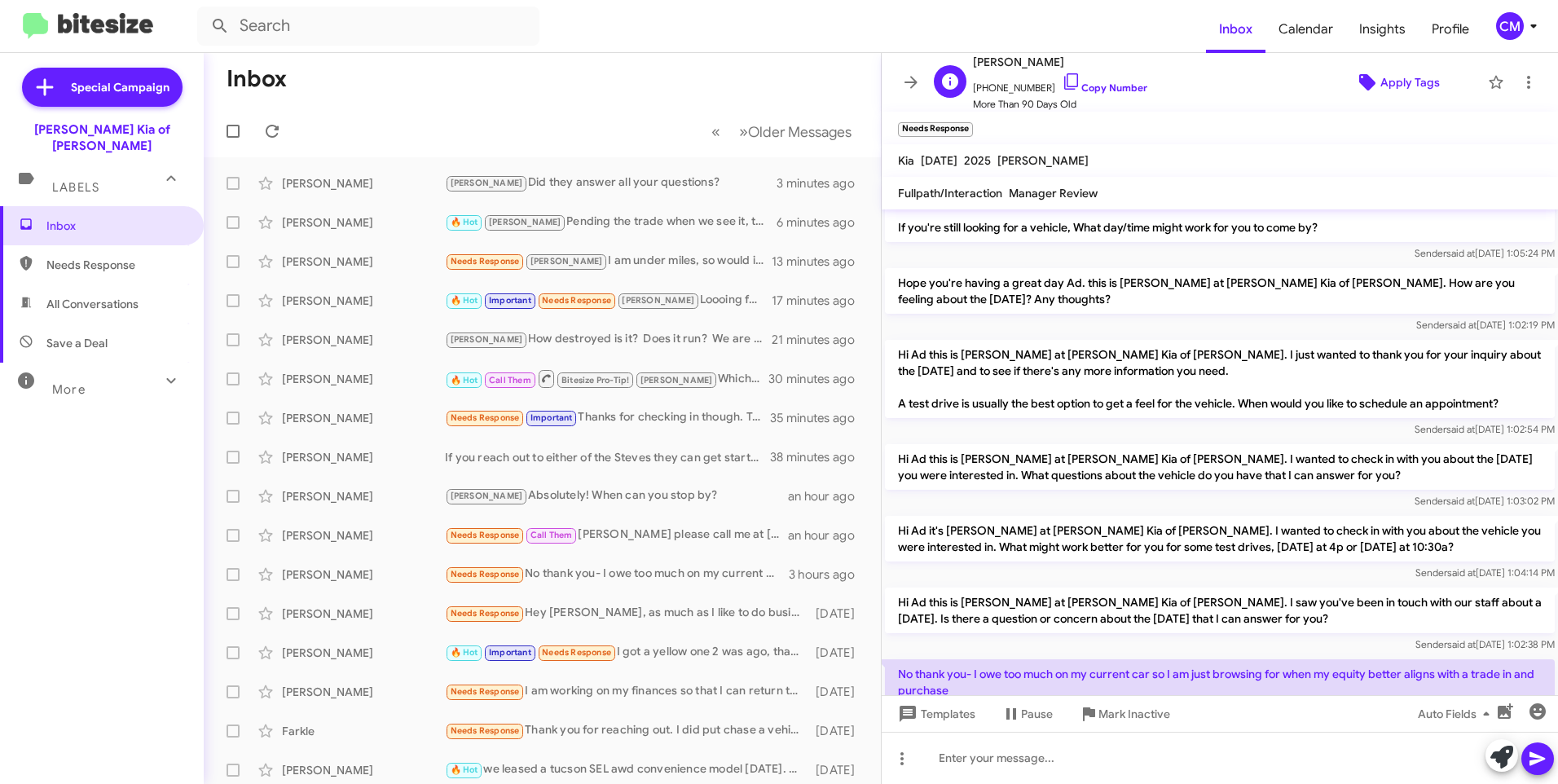
click at [1370, 80] on span "Apply Tags" at bounding box center [1397, 82] width 140 height 29
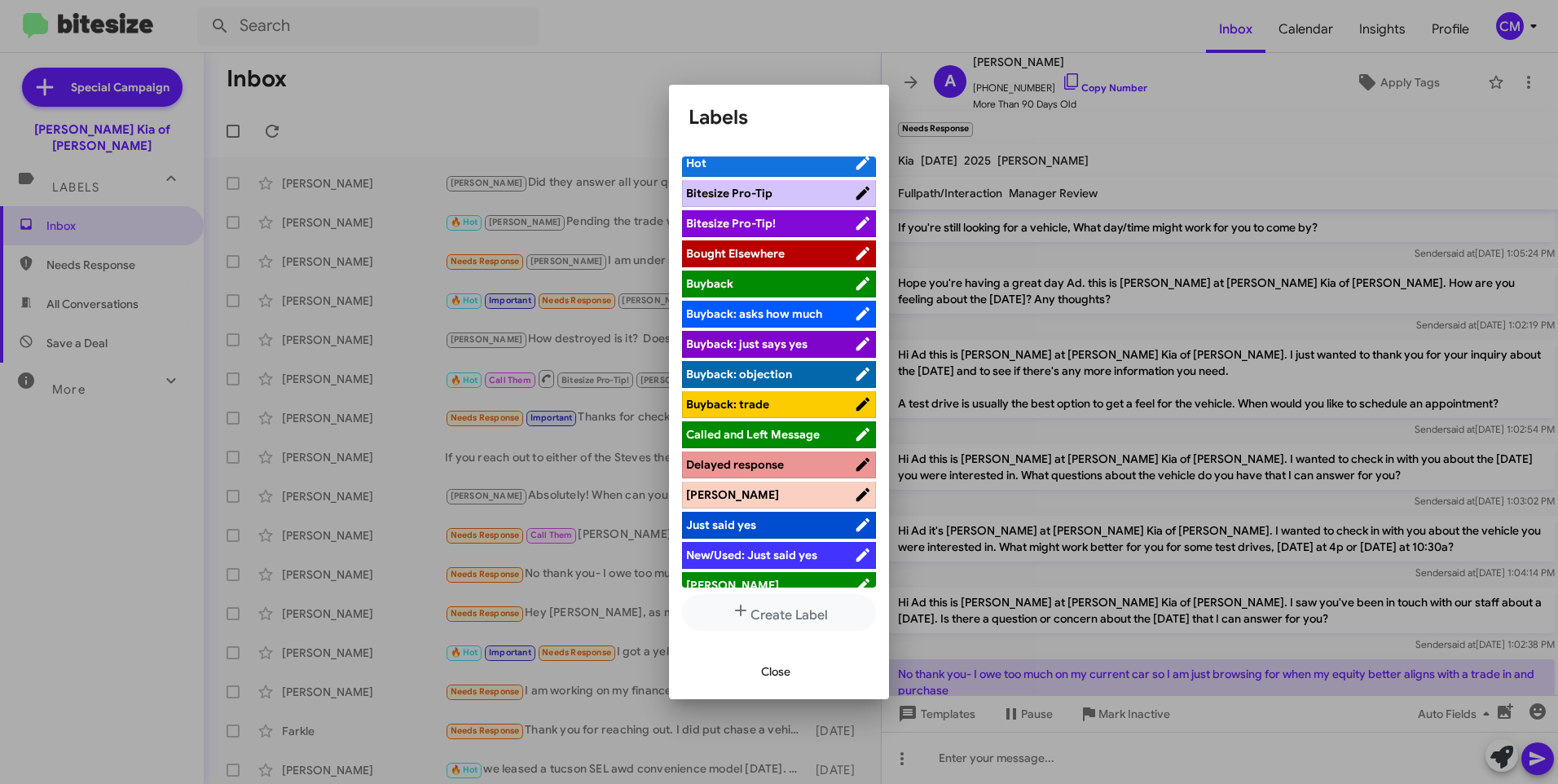
scroll to position [0, 0]
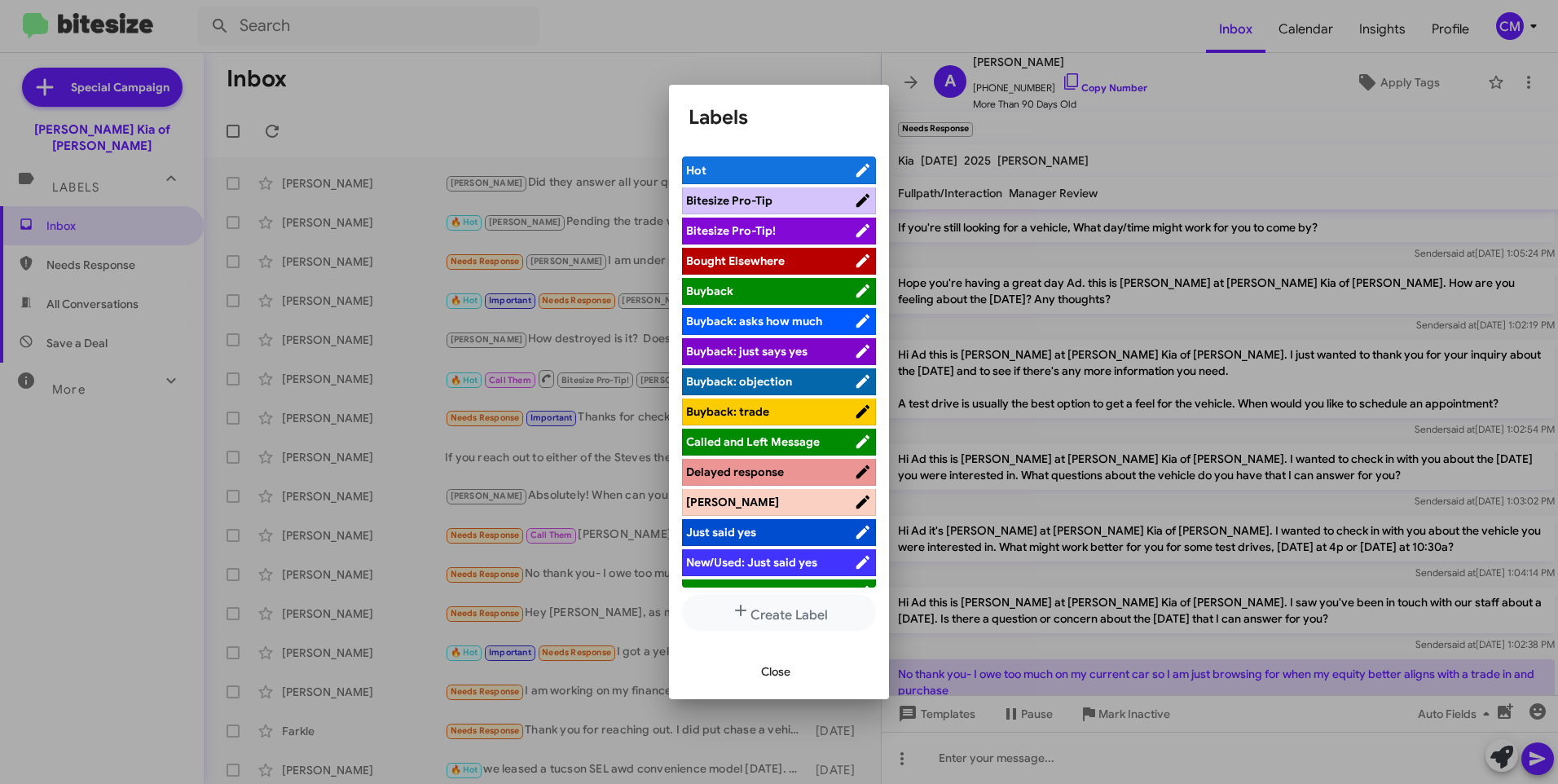
click at [545, 72] on div at bounding box center [779, 392] width 1558 height 784
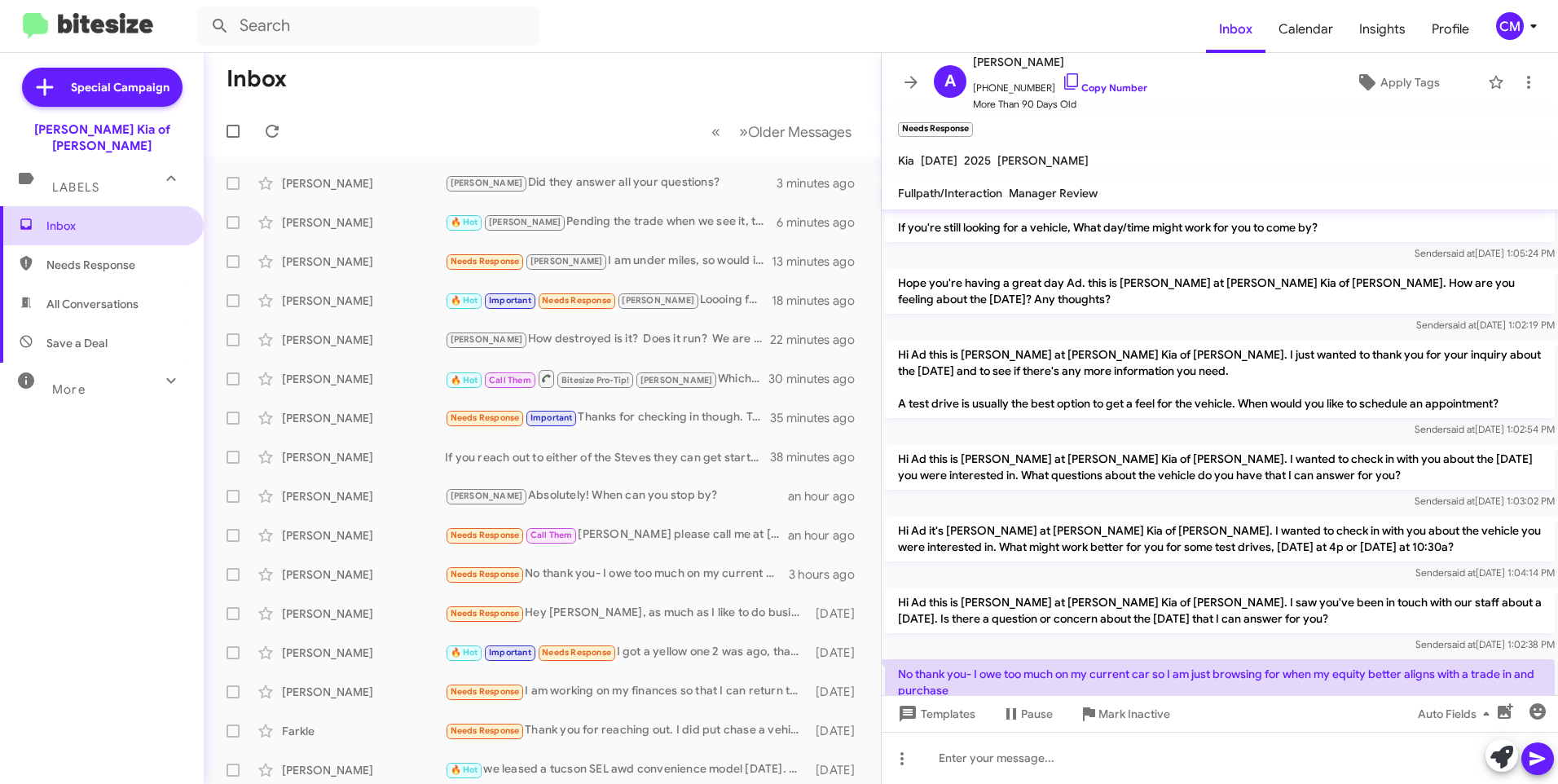
click at [101, 217] on span "Inbox" at bounding box center [116, 225] width 139 height 16
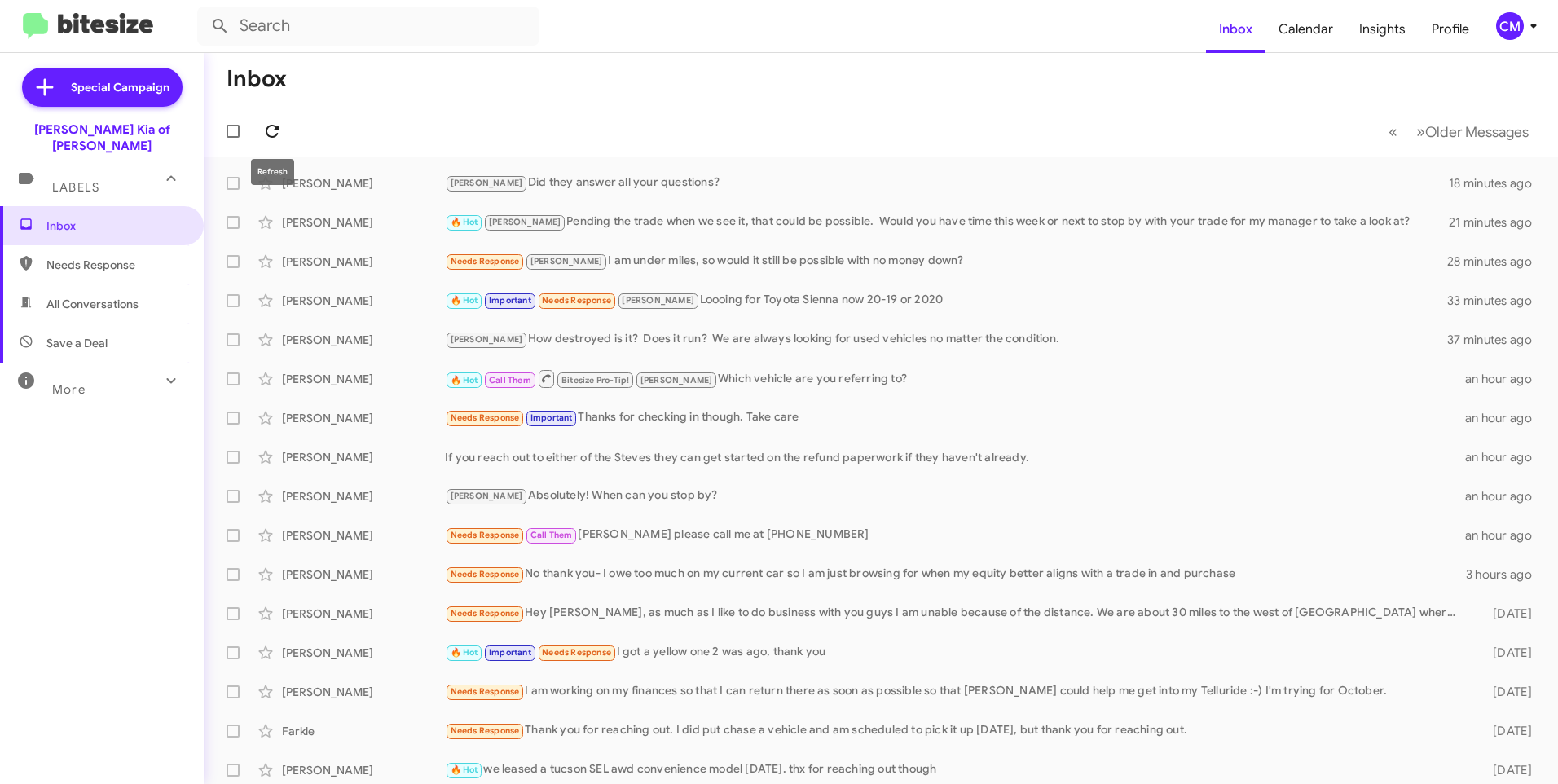
click at [257, 134] on span at bounding box center [272, 131] width 33 height 20
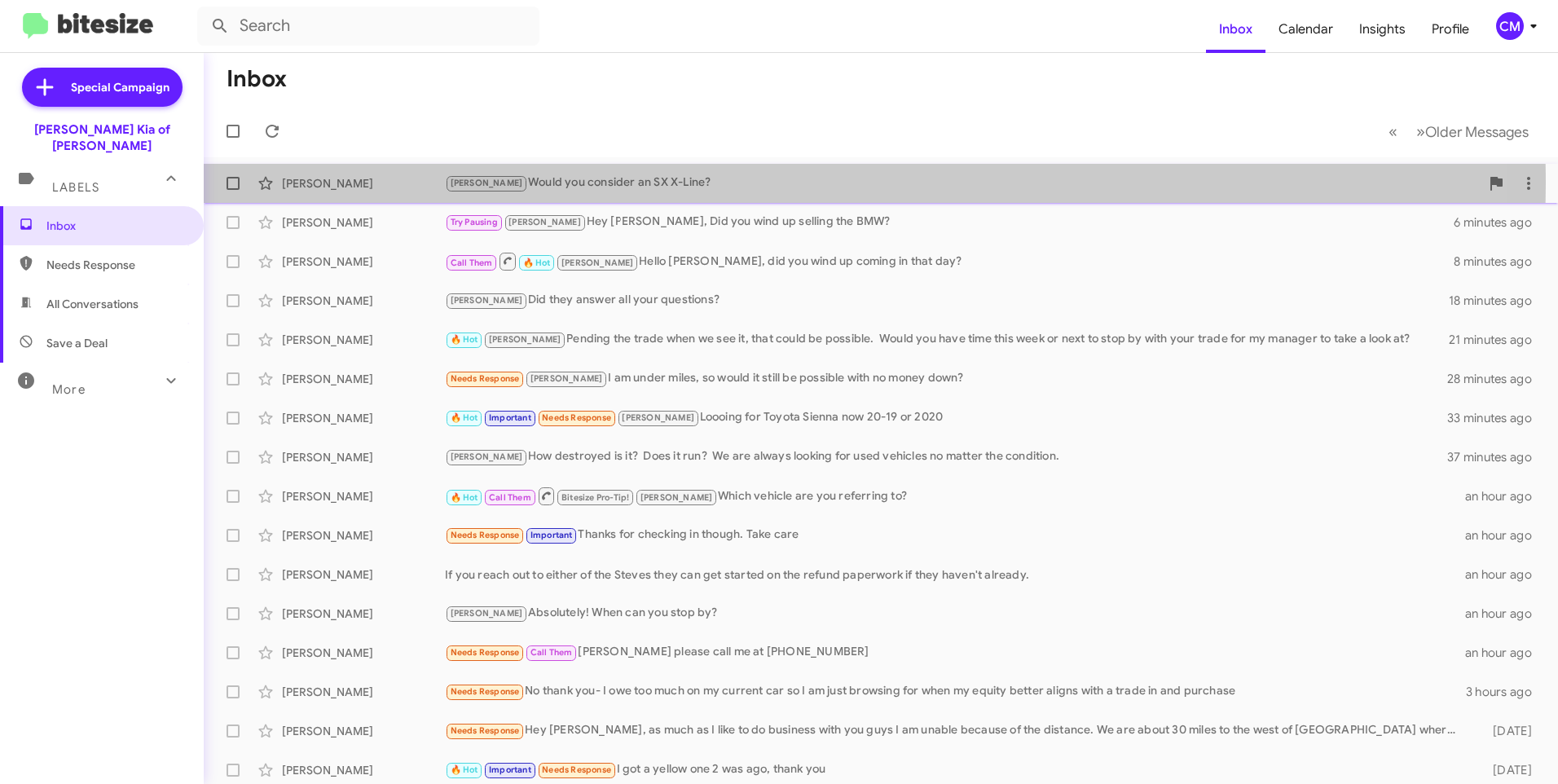
click at [699, 183] on div "emily Would you consider an SX X-Line?" at bounding box center [962, 182] width 1035 height 19
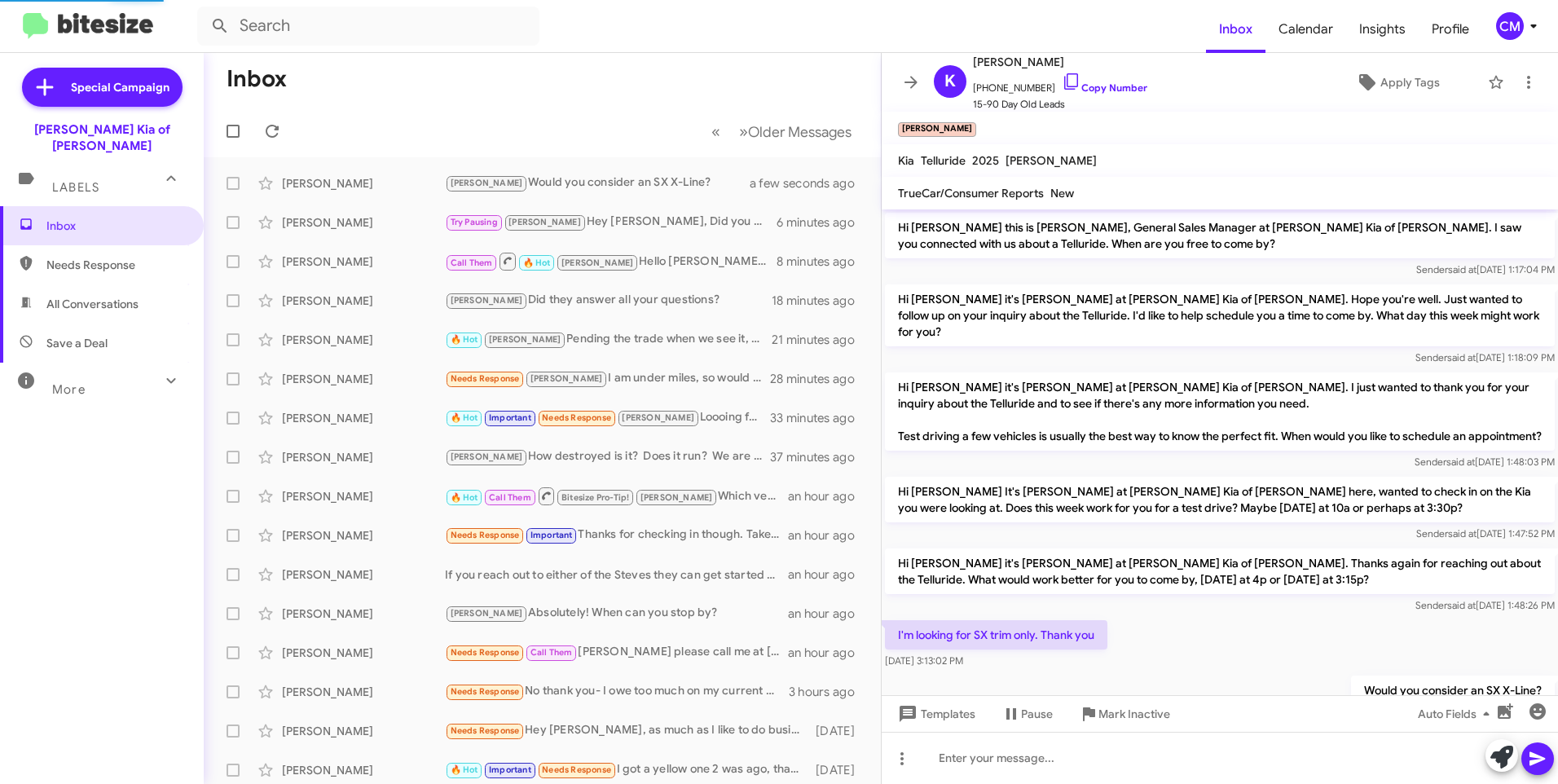
scroll to position [95, 0]
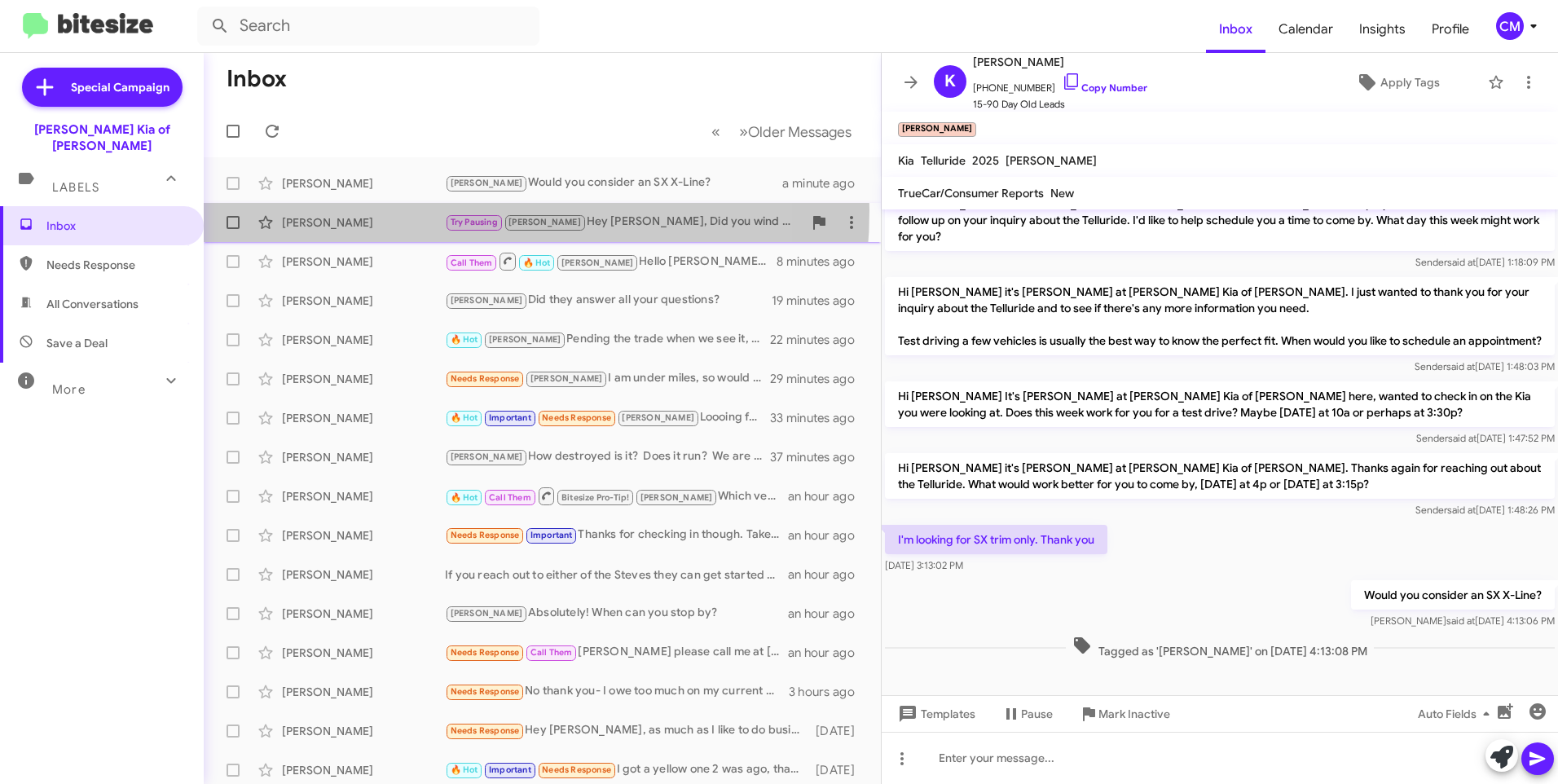
click at [417, 210] on div "Kalim Ahmed Try Pausing emily Hey Kalim, Did you wind up selling the BMW? 6 min…" at bounding box center [542, 222] width 651 height 33
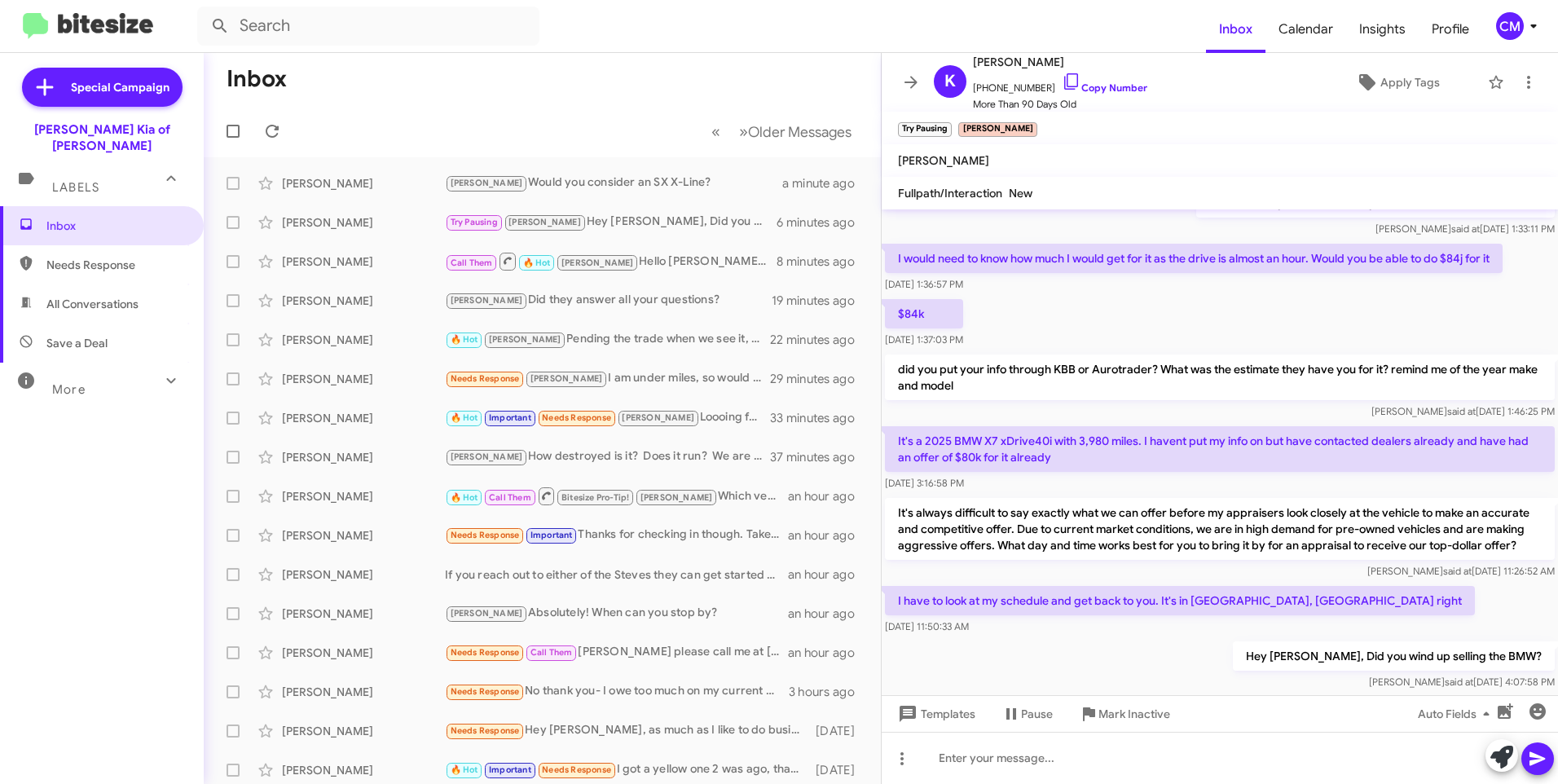
scroll to position [675, 0]
